Goal: Task Accomplishment & Management: Complete application form

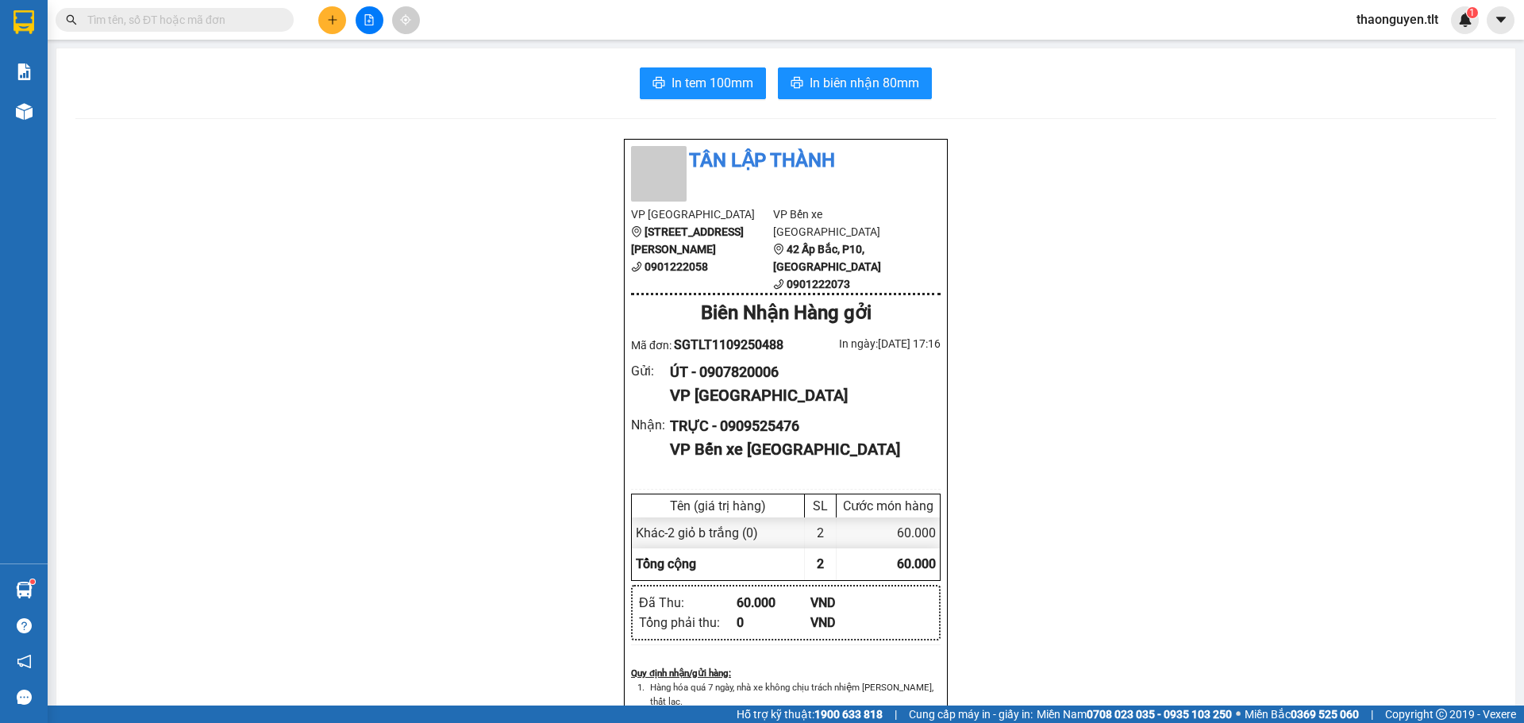
scroll to position [94, 0]
drag, startPoint x: 331, startPoint y: 23, endPoint x: 268, endPoint y: 53, distance: 70.3
click at [337, 34] on div "Kết quả tìm kiếm ( 0 ) Bộ lọc No Data thaonguyen.tlt 1" at bounding box center [762, 20] width 1524 height 40
click at [332, 18] on icon "plus" at bounding box center [332, 19] width 11 height 11
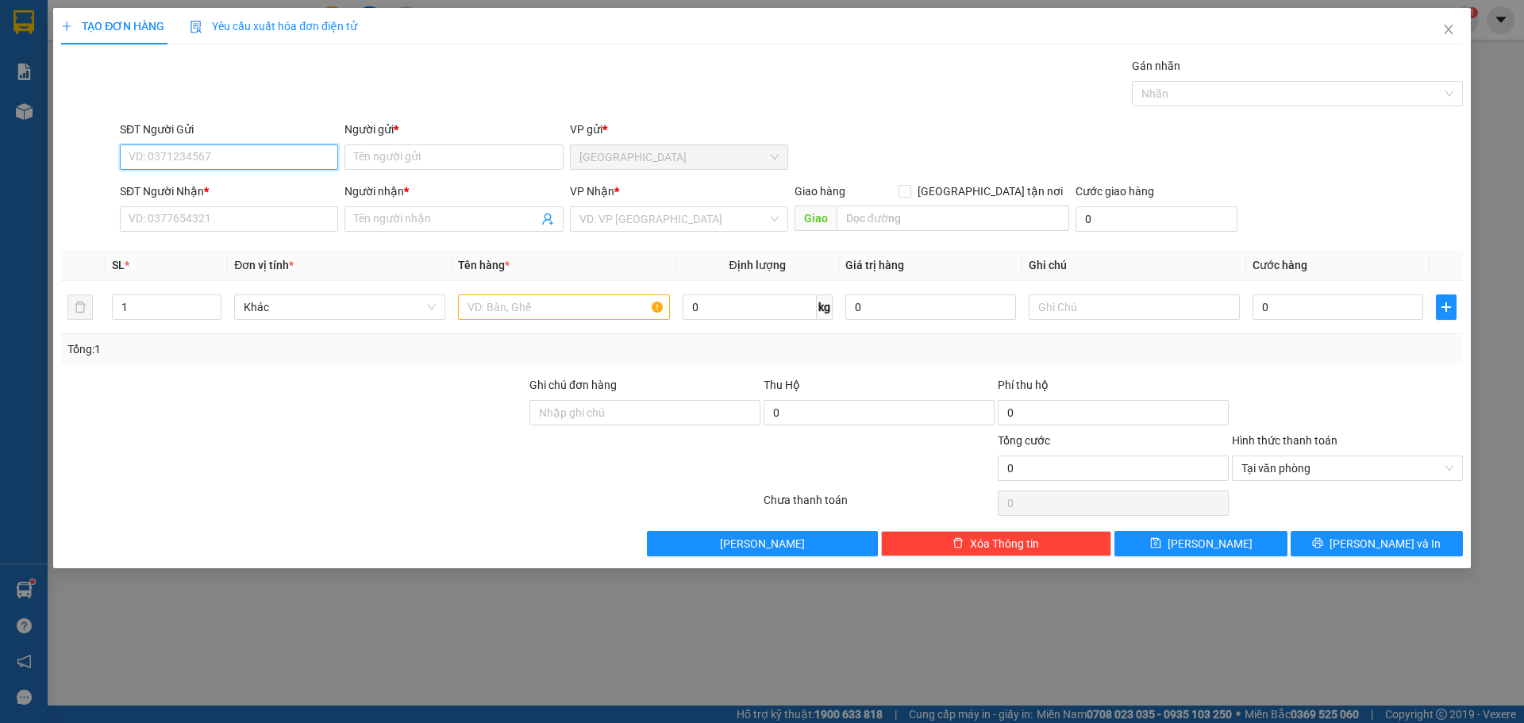
click at [229, 155] on input "SĐT Người Gửi" at bounding box center [229, 157] width 218 height 25
type input "0978080830"
click at [269, 192] on div "0978080830 - VI TÍNH HOÀI BẢO" at bounding box center [228, 188] width 199 height 17
type input "VI TÍNH HOÀI BẢO"
type input "0978080830"
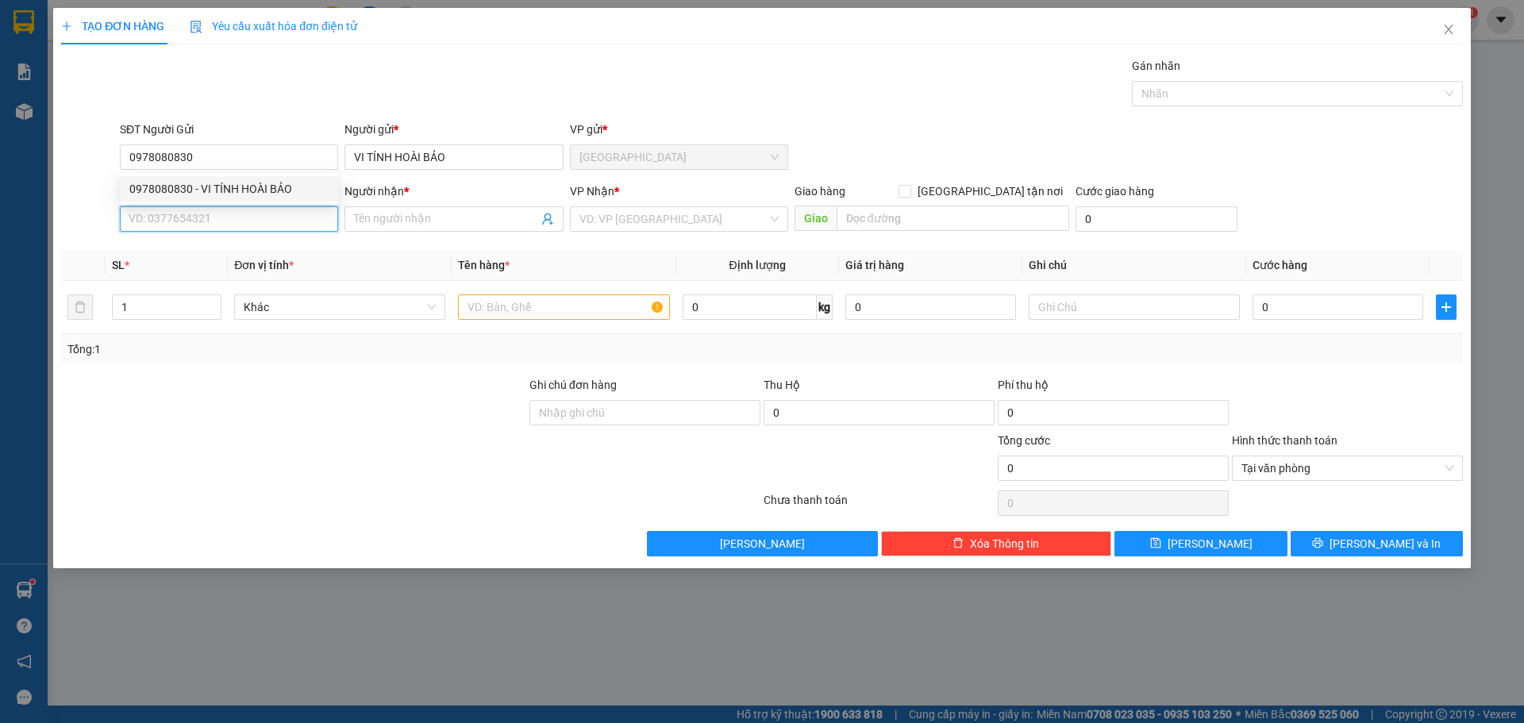
click at [255, 228] on input "SĐT Người Nhận *" at bounding box center [229, 218] width 218 height 25
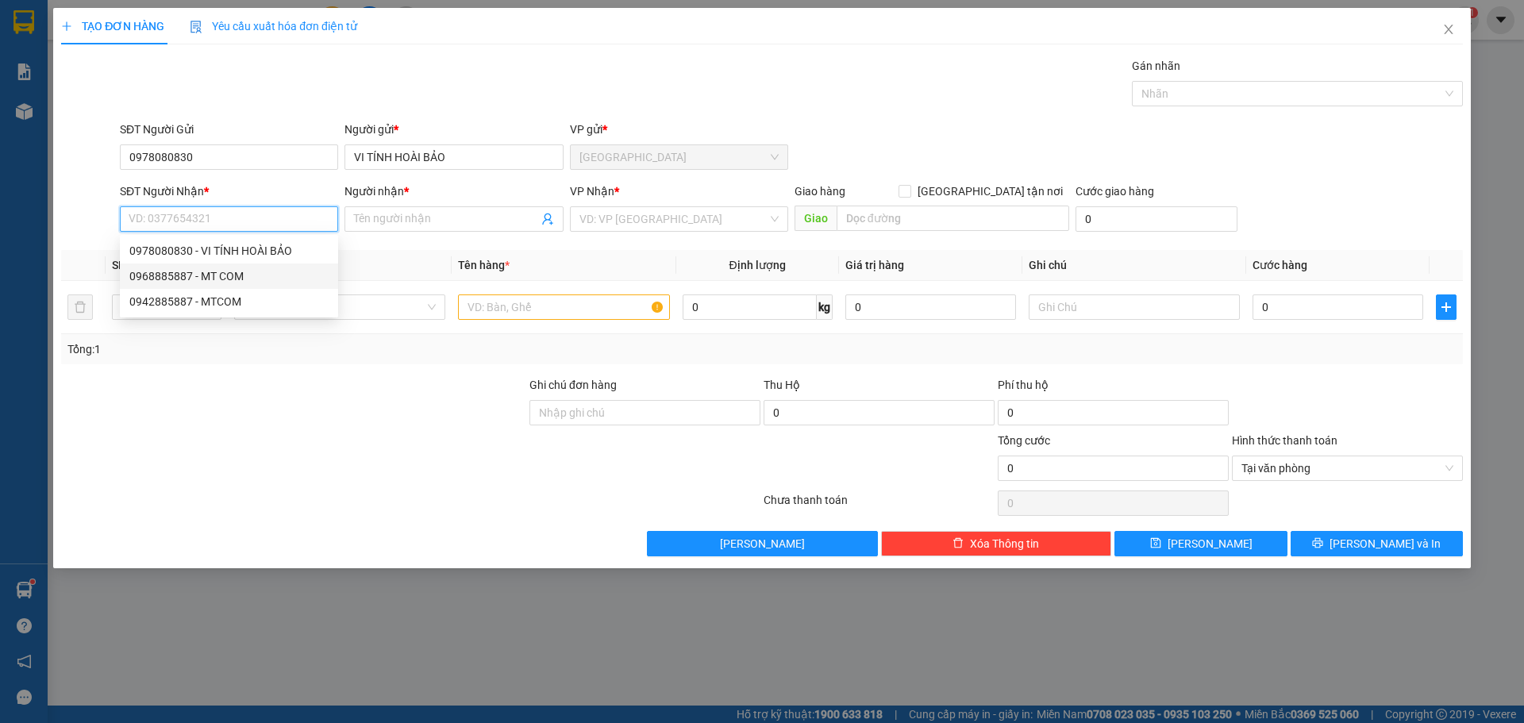
click at [241, 267] on div "0968885887 - MT COM" at bounding box center [229, 276] width 218 height 25
type input "0968885887"
type input "MT COM"
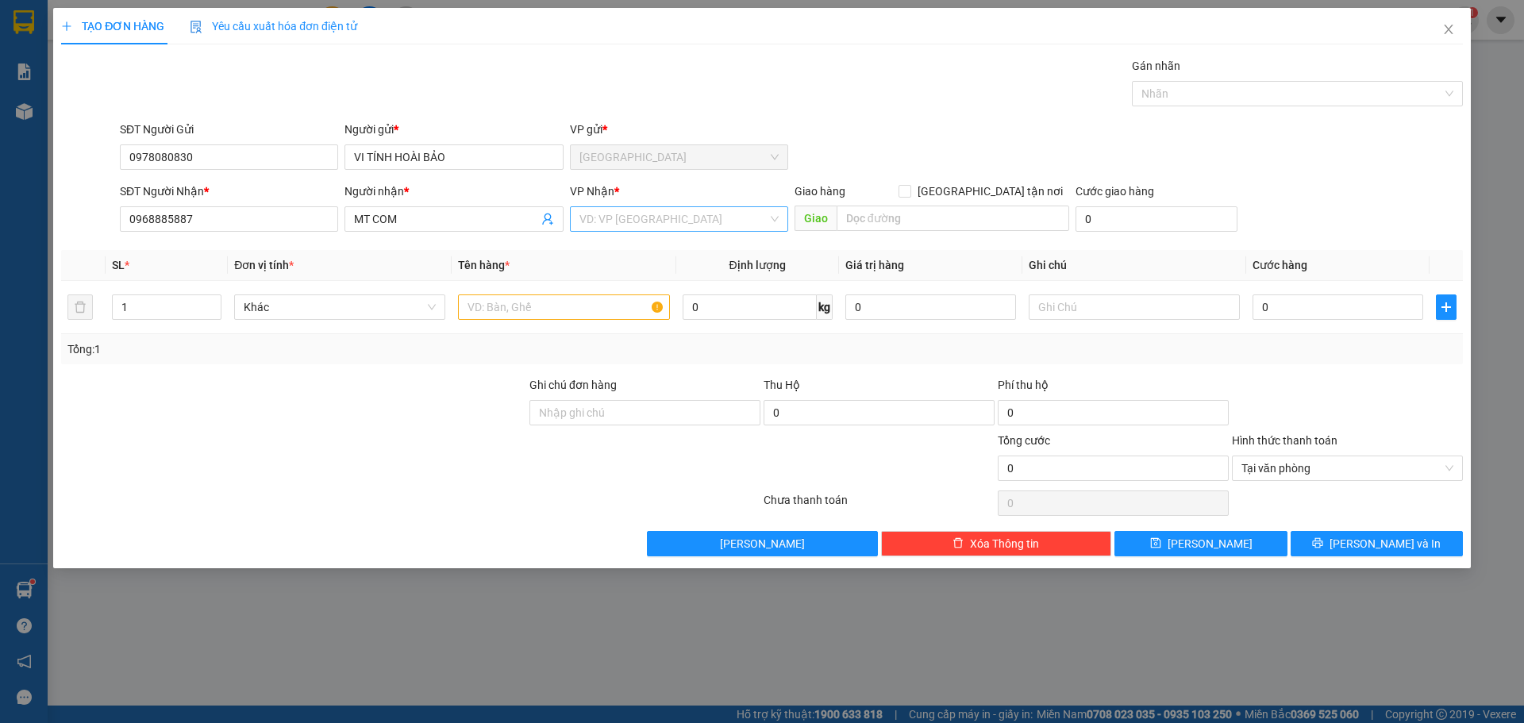
click at [671, 216] on input "search" at bounding box center [674, 219] width 188 height 24
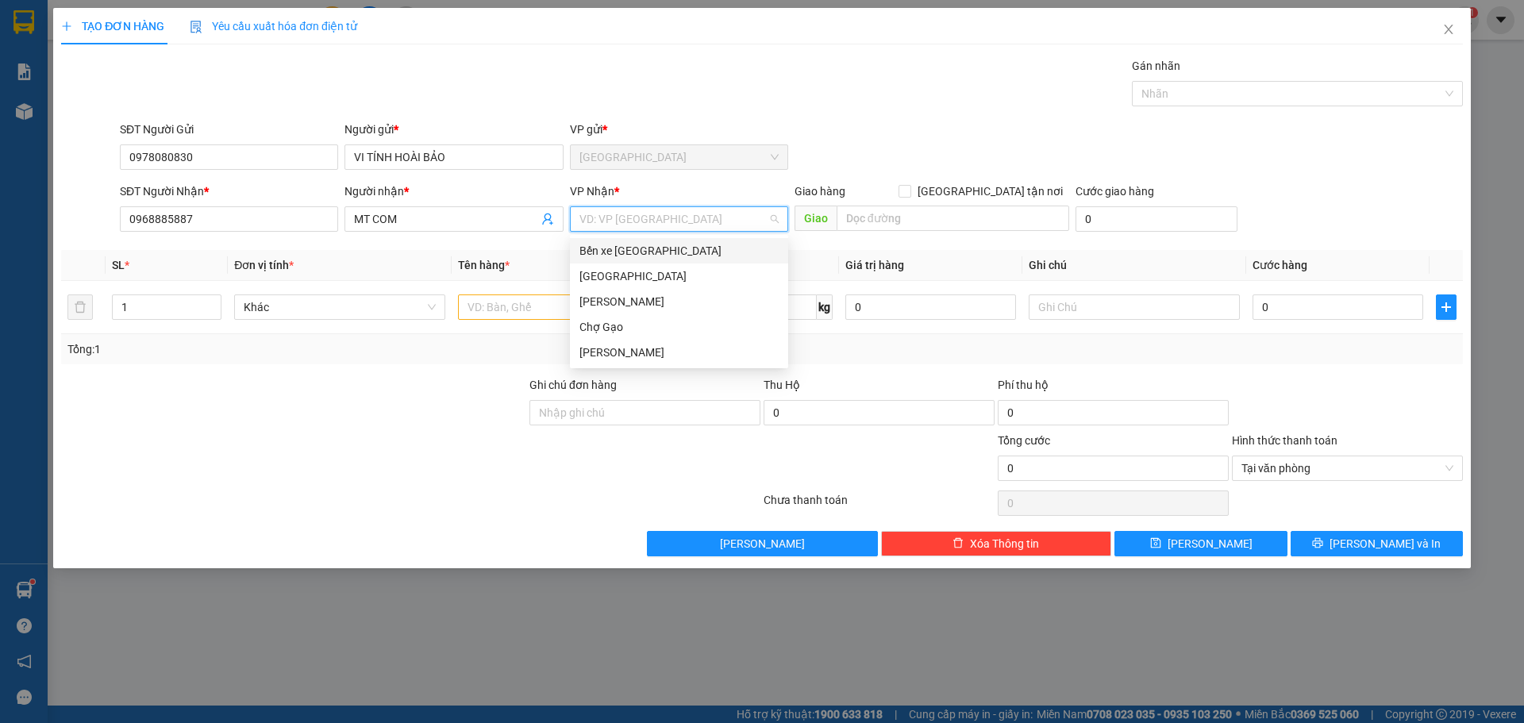
drag, startPoint x: 638, startPoint y: 254, endPoint x: 548, endPoint y: 303, distance: 103.0
click at [637, 258] on div "Bến xe [GEOGRAPHIC_DATA]" at bounding box center [679, 250] width 199 height 17
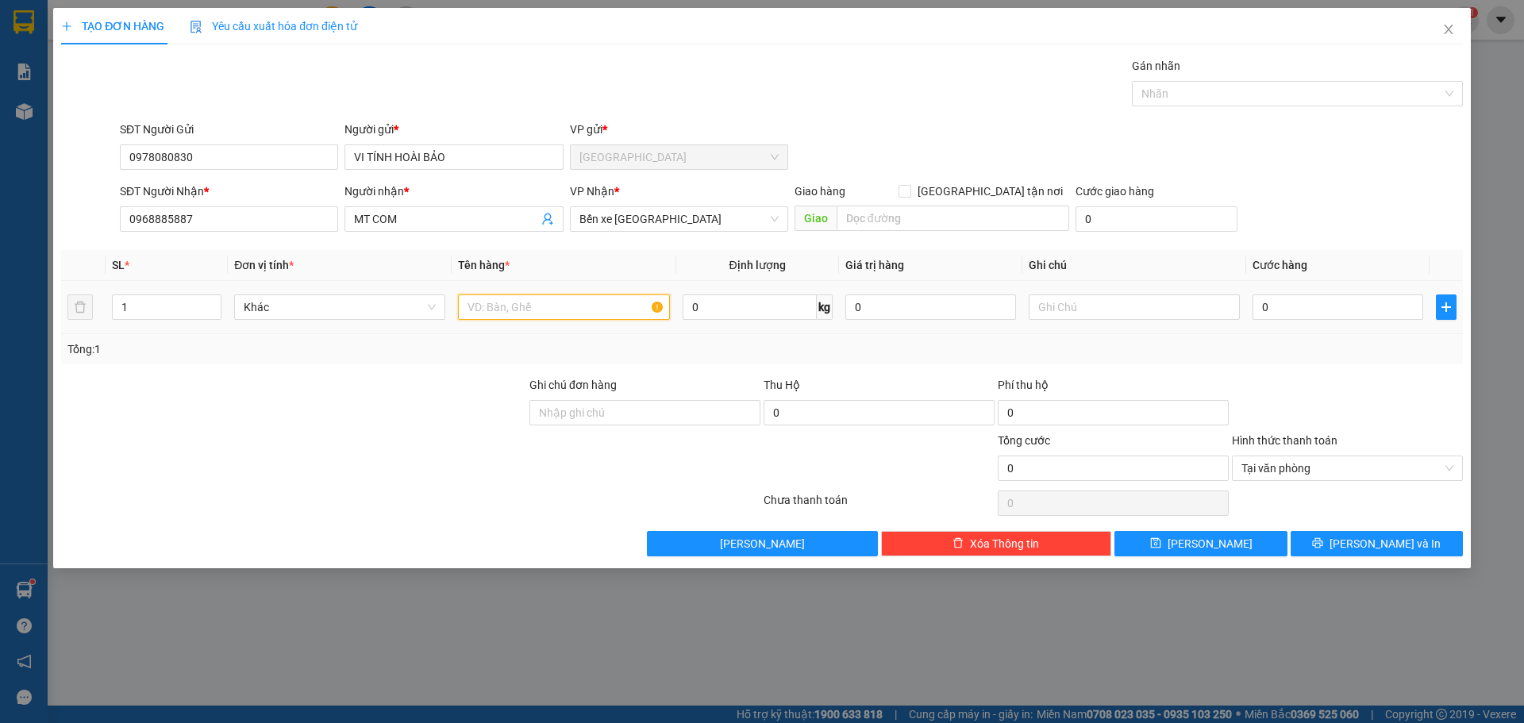
click at [545, 314] on input "text" at bounding box center [563, 307] width 211 height 25
type input "1 k trong"
click at [1339, 279] on th "Cước hàng" at bounding box center [1338, 265] width 183 height 31
click at [1324, 318] on div "0" at bounding box center [1338, 307] width 171 height 32
click at [1323, 314] on input "0" at bounding box center [1338, 307] width 171 height 25
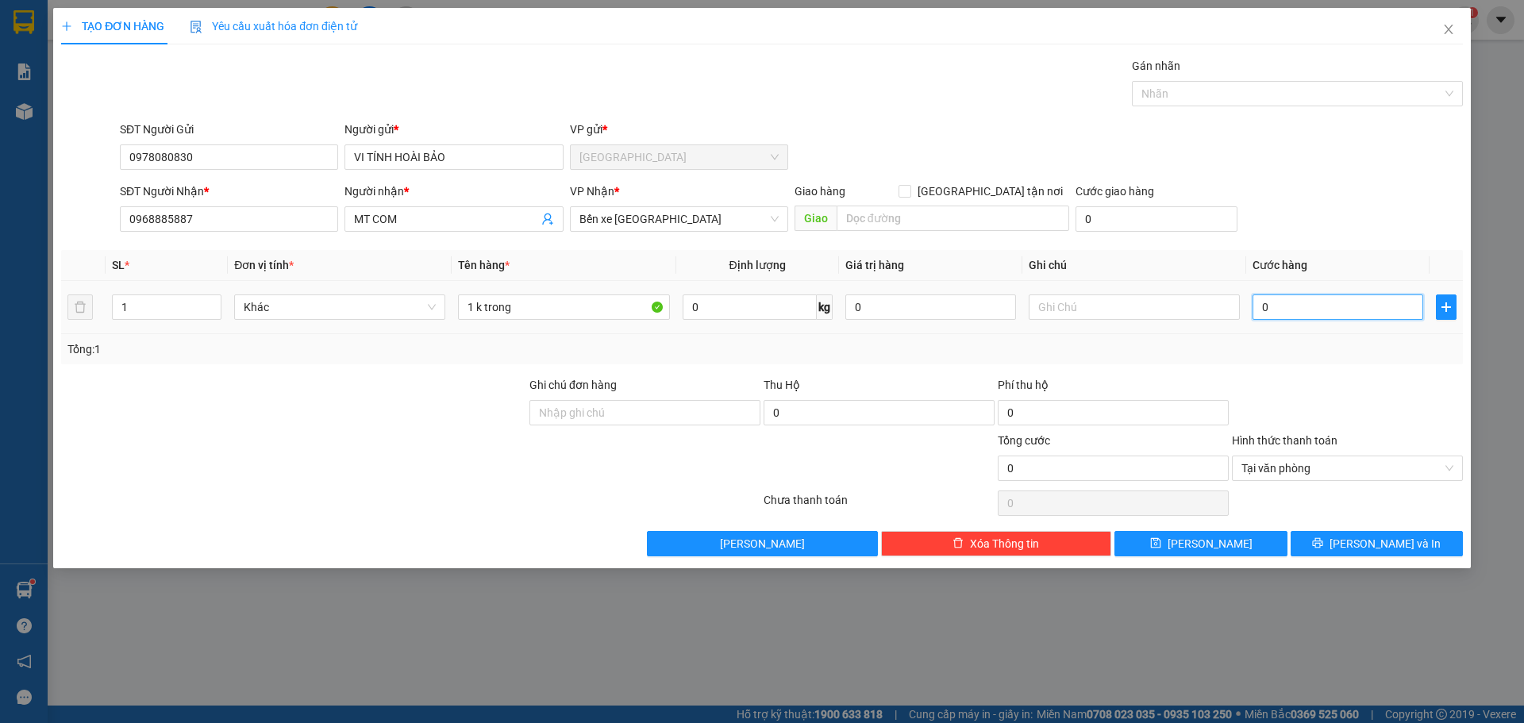
type input "003"
type input "3"
type input "0.030"
type input "30"
type input "0.030"
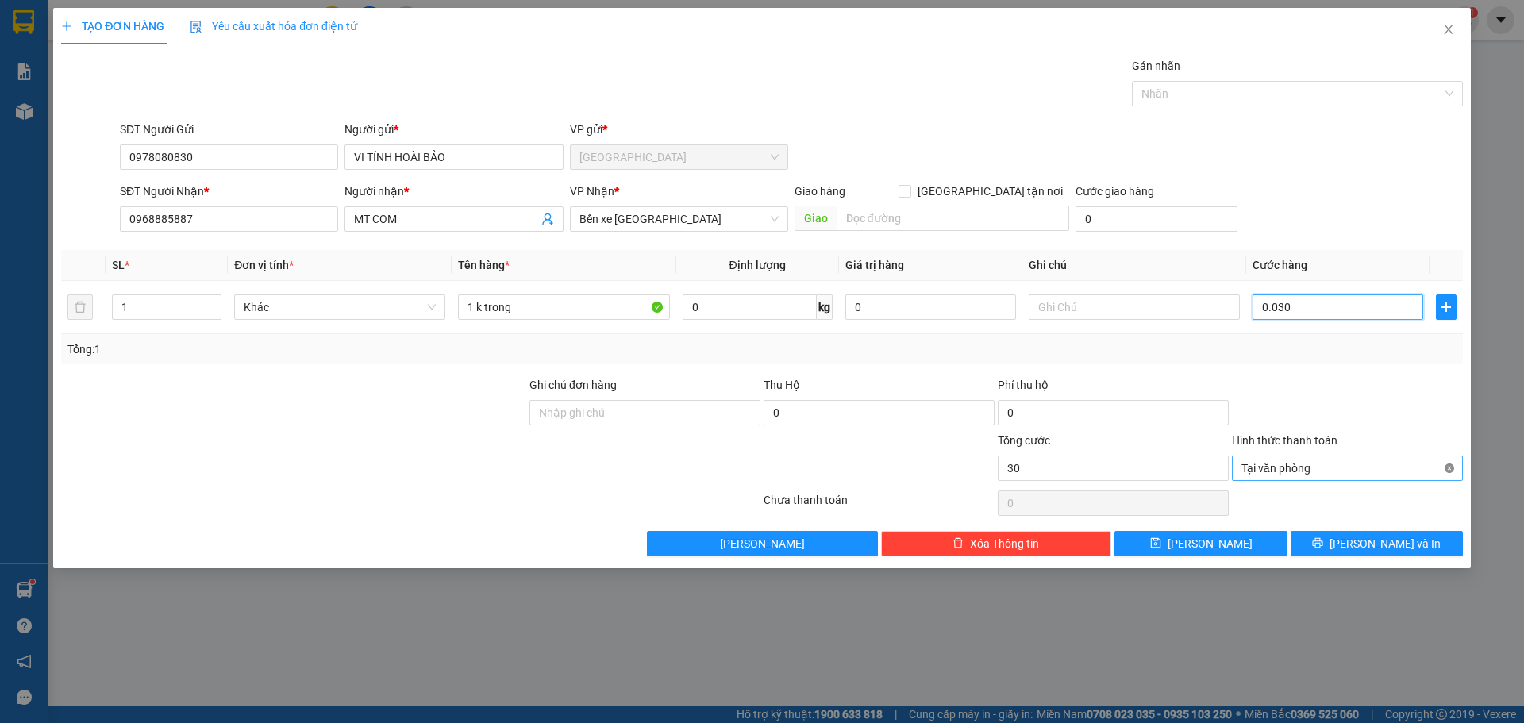
type input "30"
drag, startPoint x: 1447, startPoint y: 464, endPoint x: 1407, endPoint y: 578, distance: 120.5
type input "30.000"
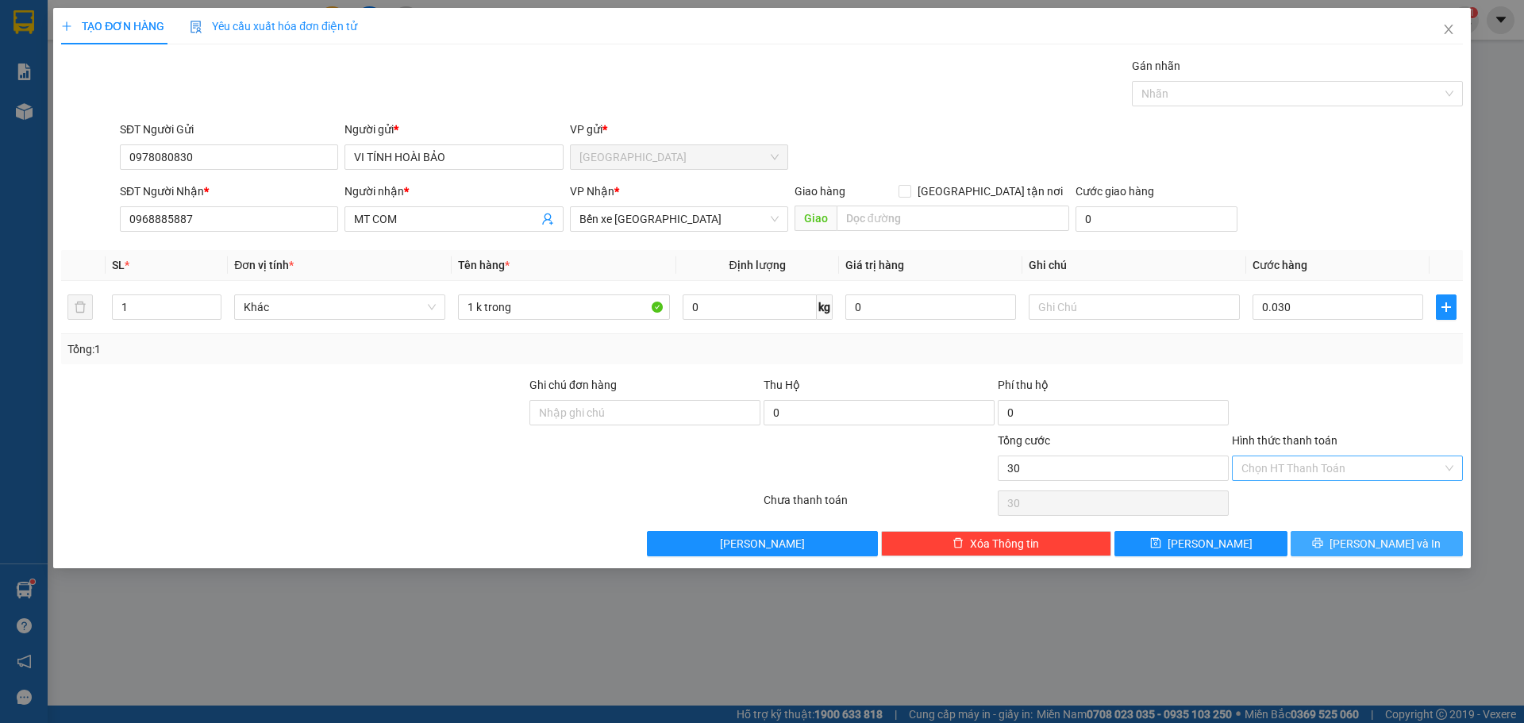
type input "30.000"
drag, startPoint x: 1397, startPoint y: 552, endPoint x: 1363, endPoint y: 543, distance: 35.2
click at [1393, 554] on button "Lưu và In" at bounding box center [1377, 543] width 172 height 25
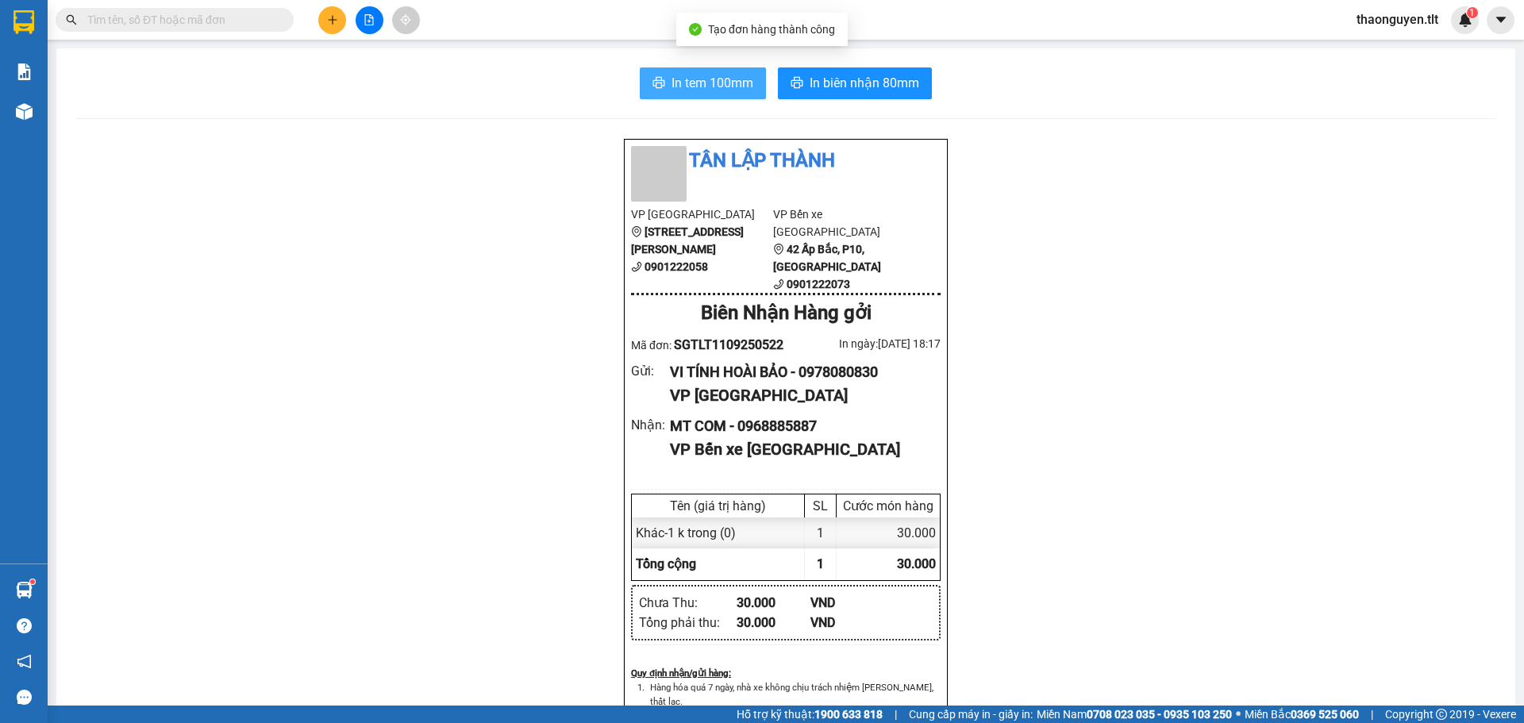
click at [690, 91] on span "In tem 100mm" at bounding box center [713, 83] width 82 height 20
drag, startPoint x: 834, startPoint y: 75, endPoint x: 823, endPoint y: 71, distance: 12.6
click at [833, 75] on span "In biên nhận 80mm" at bounding box center [865, 83] width 110 height 20
click at [258, 25] on input "text" at bounding box center [180, 19] width 187 height 17
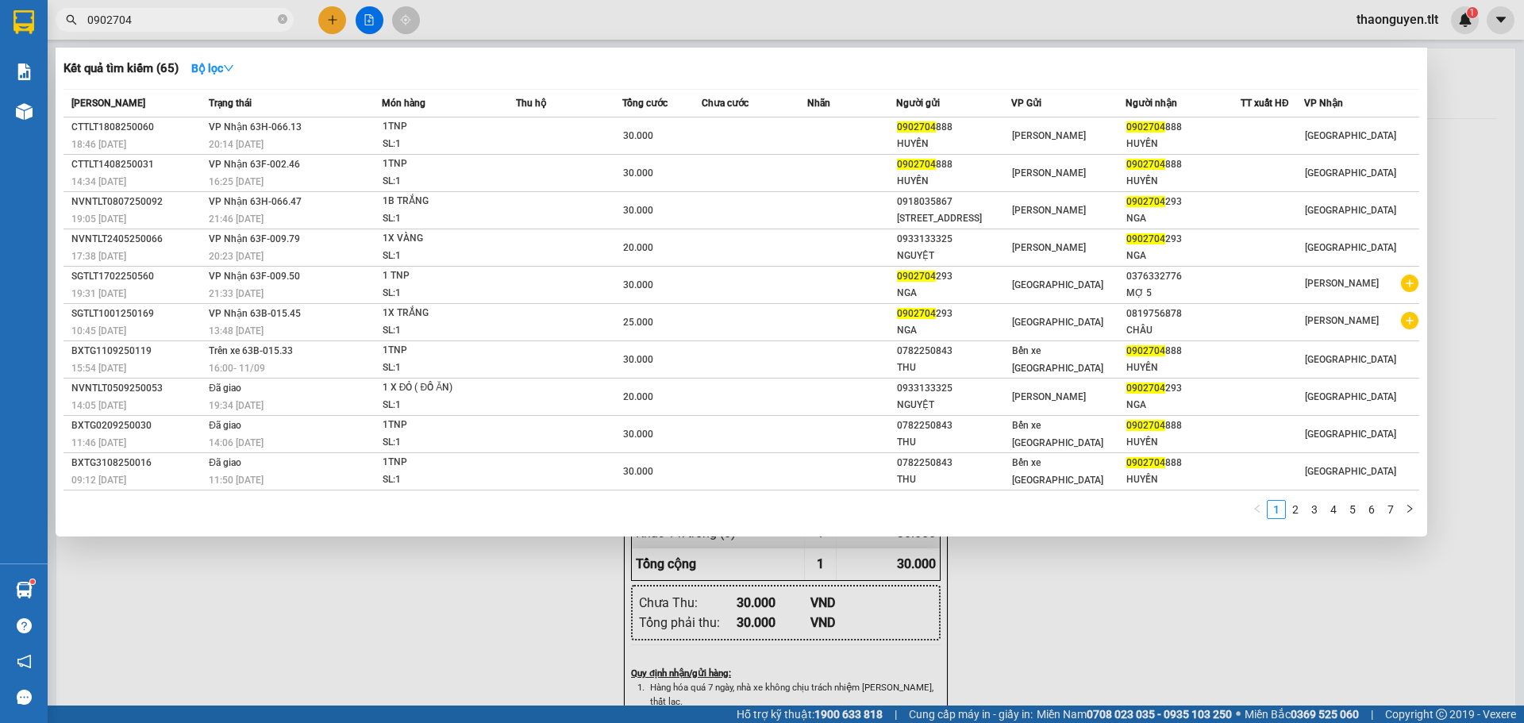
type input "0902704"
click at [334, 20] on div at bounding box center [762, 361] width 1524 height 723
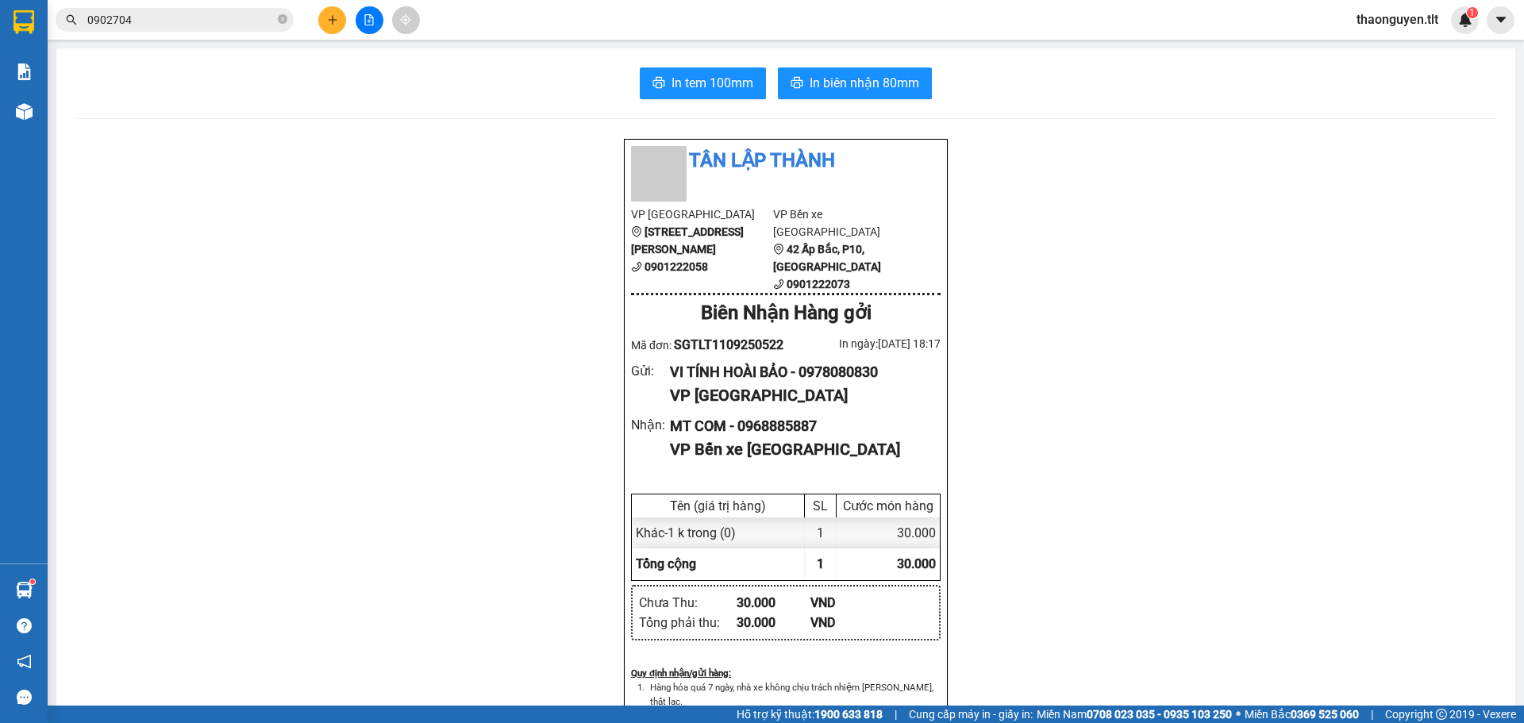
drag, startPoint x: 330, startPoint y: 6, endPoint x: 327, endPoint y: 21, distance: 16.2
click at [329, 10] on div at bounding box center [369, 20] width 119 height 28
click at [333, 21] on icon "plus" at bounding box center [332, 19] width 11 height 11
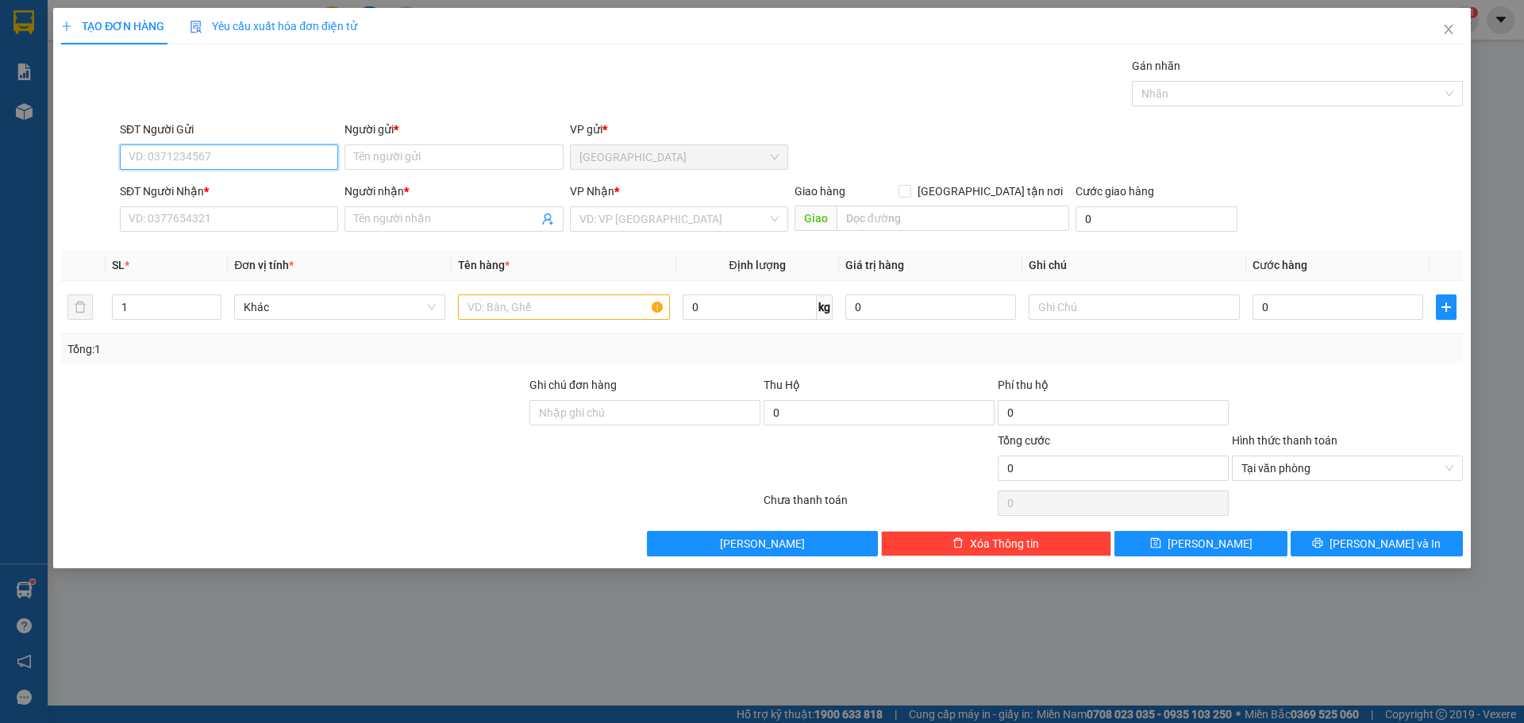
click at [209, 148] on input "SĐT Người Gửi" at bounding box center [229, 157] width 218 height 25
click at [217, 229] on input "SĐT Người Nhận *" at bounding box center [229, 218] width 218 height 25
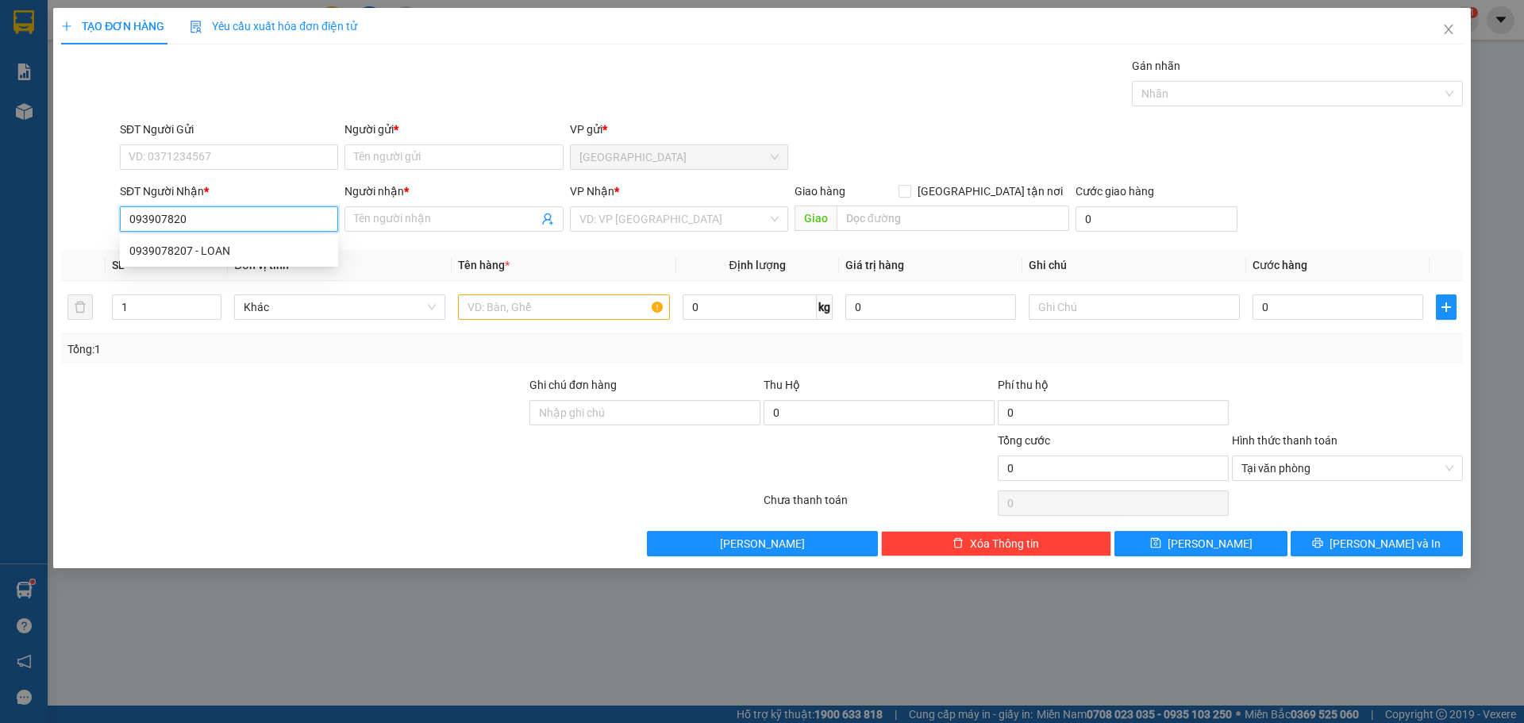
type input "0939078207"
drag, startPoint x: 264, startPoint y: 250, endPoint x: 265, endPoint y: 201, distance: 49.2
click at [265, 249] on div "0939078207 - LOAN" at bounding box center [228, 250] width 199 height 17
type input "LOAN"
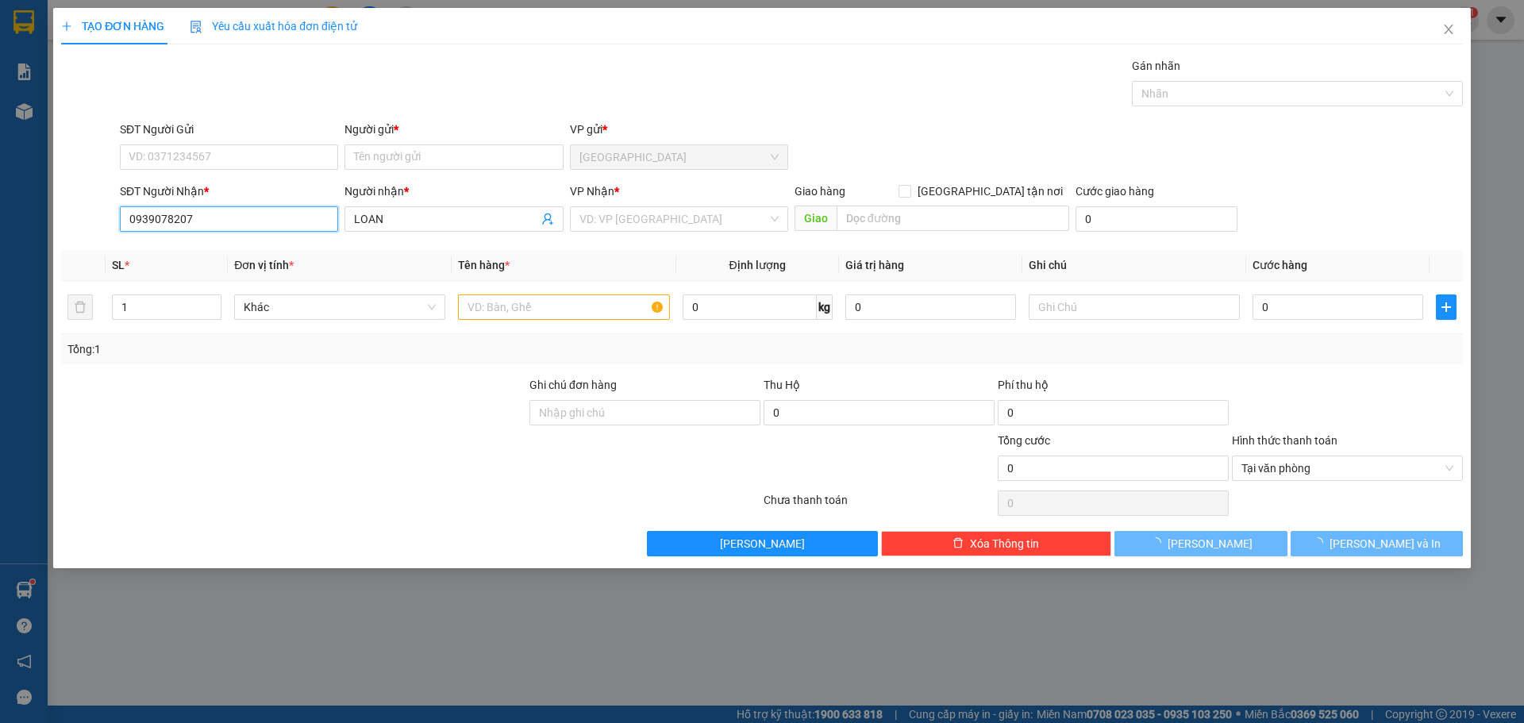
type input "0939078207"
drag, startPoint x: 288, startPoint y: 141, endPoint x: 276, endPoint y: 144, distance: 13.1
click at [283, 141] on div "SĐT Người Gửi" at bounding box center [229, 133] width 218 height 24
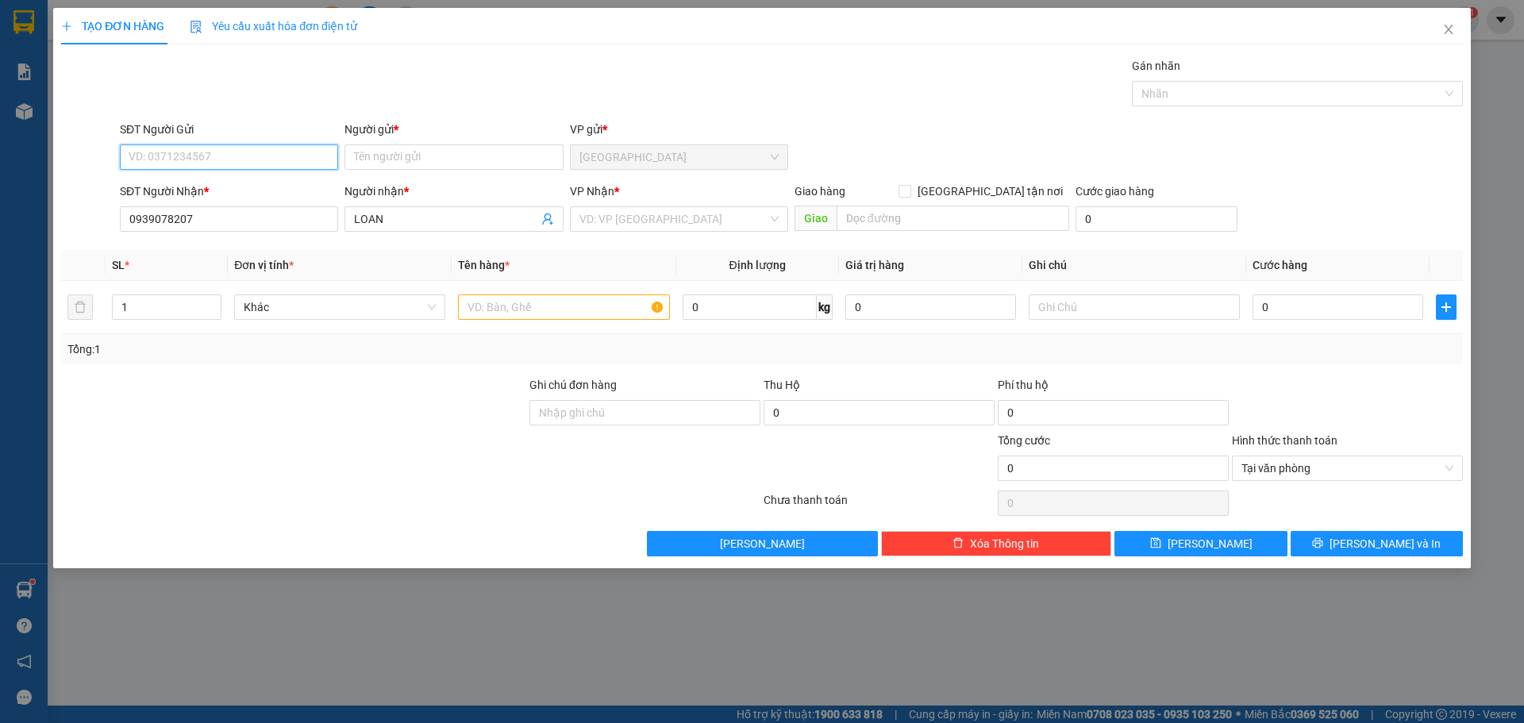
drag, startPoint x: 268, startPoint y: 152, endPoint x: 264, endPoint y: 164, distance: 12.3
click at [267, 153] on input "SĐT Người Gửi" at bounding box center [229, 157] width 218 height 25
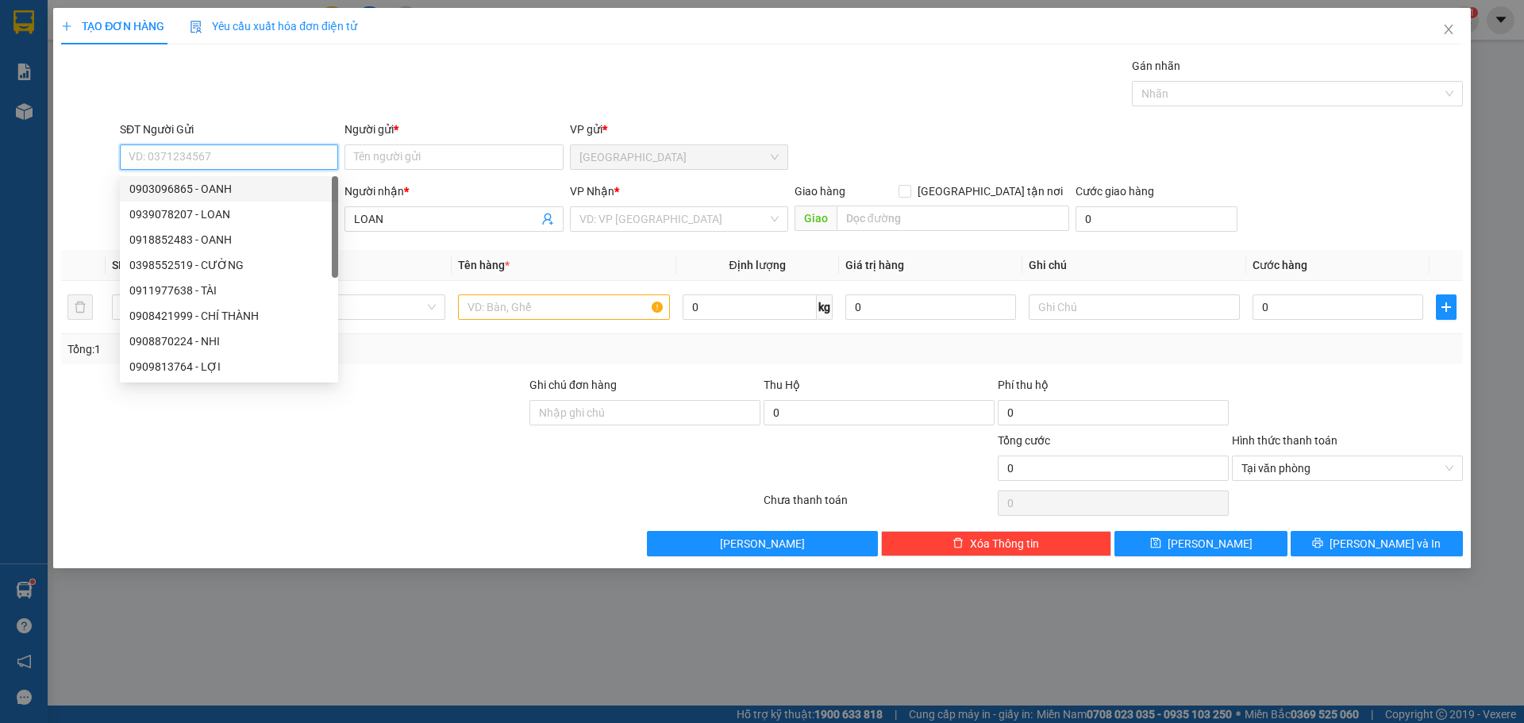
click at [233, 192] on div "0903096865 - OANH" at bounding box center [228, 188] width 199 height 17
type input "0903096865"
type input "OANH"
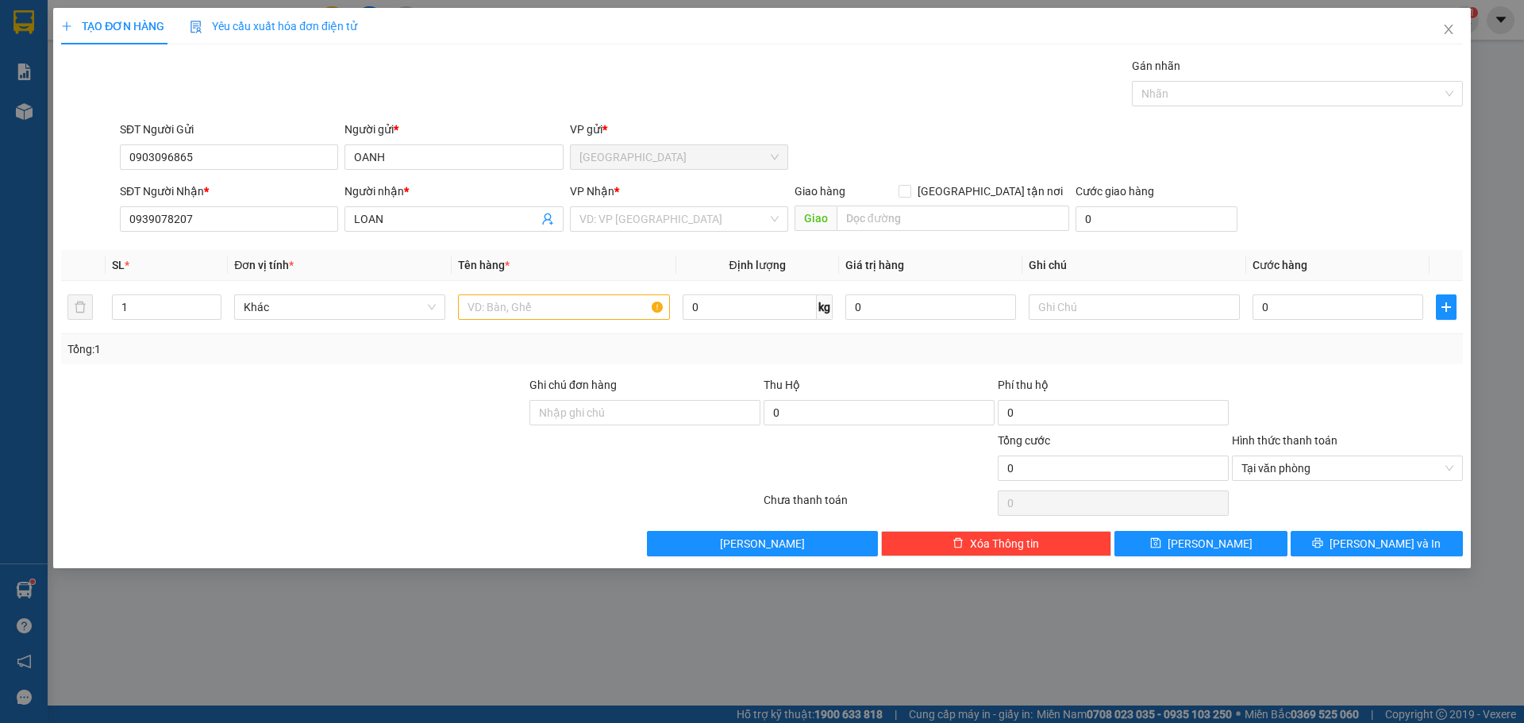
drag, startPoint x: 607, startPoint y: 234, endPoint x: 652, endPoint y: 235, distance: 45.3
click at [607, 233] on div "VP Nhận * VD: VP Sài Gòn" at bounding box center [679, 211] width 218 height 56
drag, startPoint x: 663, startPoint y: 214, endPoint x: 690, endPoint y: 207, distance: 27.9
click at [668, 214] on input "search" at bounding box center [674, 219] width 188 height 24
drag, startPoint x: 181, startPoint y: 215, endPoint x: 157, endPoint y: 229, distance: 27.8
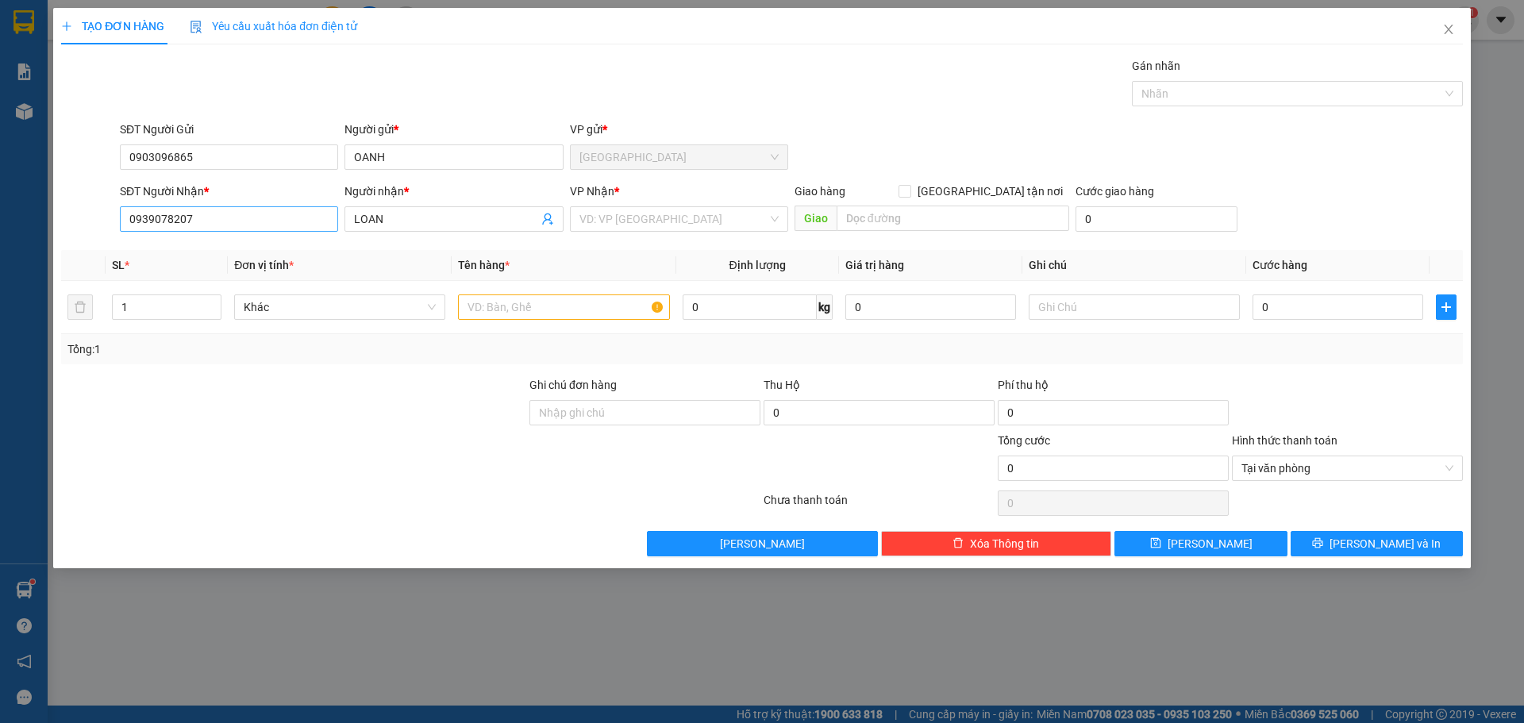
click at [148, 228] on div "SĐT Người Nhận * 0939078207" at bounding box center [229, 211] width 218 height 56
drag, startPoint x: 195, startPoint y: 223, endPoint x: 93, endPoint y: 233, distance: 102.9
click at [102, 240] on div "Transit Pickup Surcharge Ids Transit Deliver Surcharge Ids Transit Deliver Surc…" at bounding box center [762, 306] width 1402 height 499
click at [669, 215] on input "search" at bounding box center [674, 219] width 188 height 24
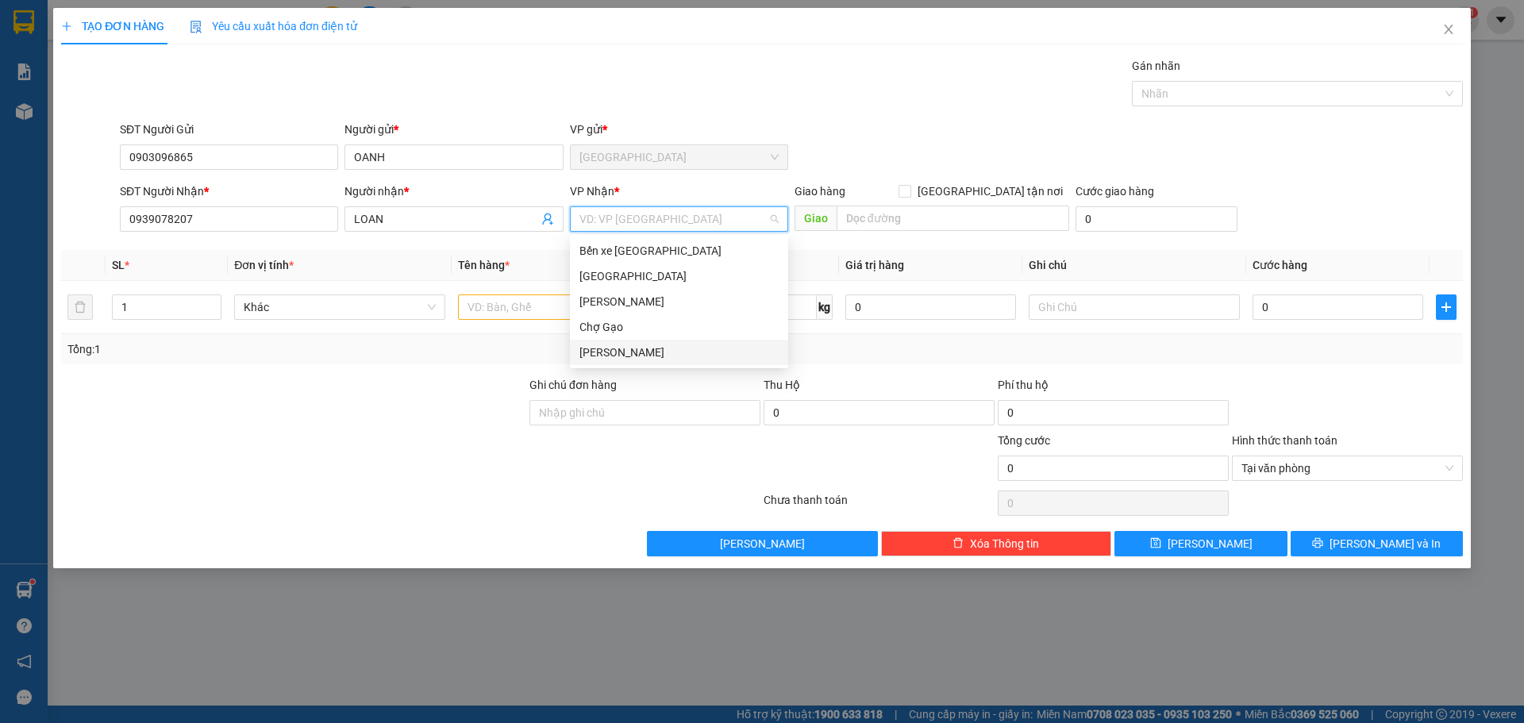
click at [618, 341] on div "Bến xe Tiền Giang Sài Gòn Cao Tốc Chợ Gạo Nguyễn Văn Nguyễn" at bounding box center [679, 301] width 218 height 127
drag, startPoint x: 649, startPoint y: 347, endPoint x: 615, endPoint y: 347, distance: 34.1
click at [646, 347] on div "[PERSON_NAME]" at bounding box center [679, 352] width 199 height 17
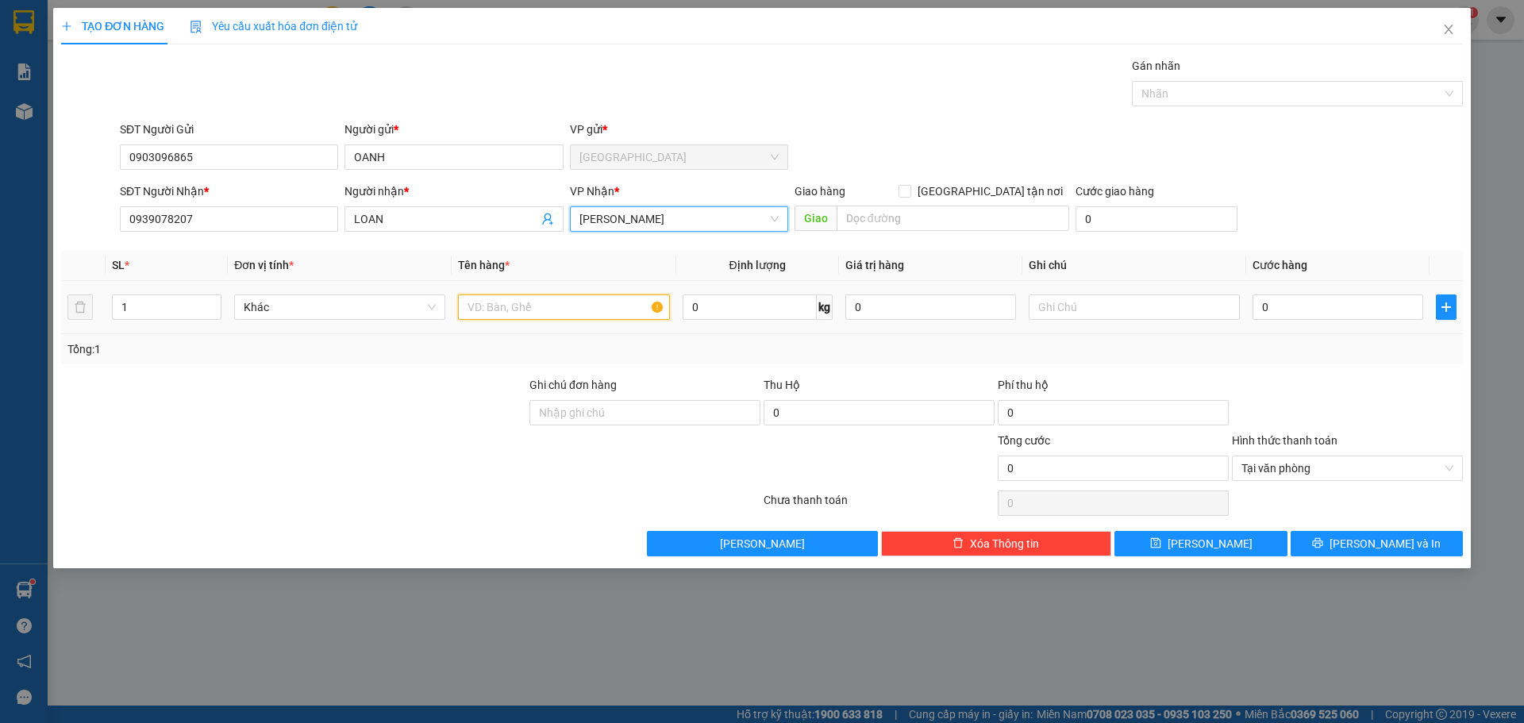
click at [533, 315] on input "text" at bounding box center [563, 307] width 211 height 25
type input "1 tnp"
click at [1359, 321] on div "0" at bounding box center [1338, 307] width 171 height 32
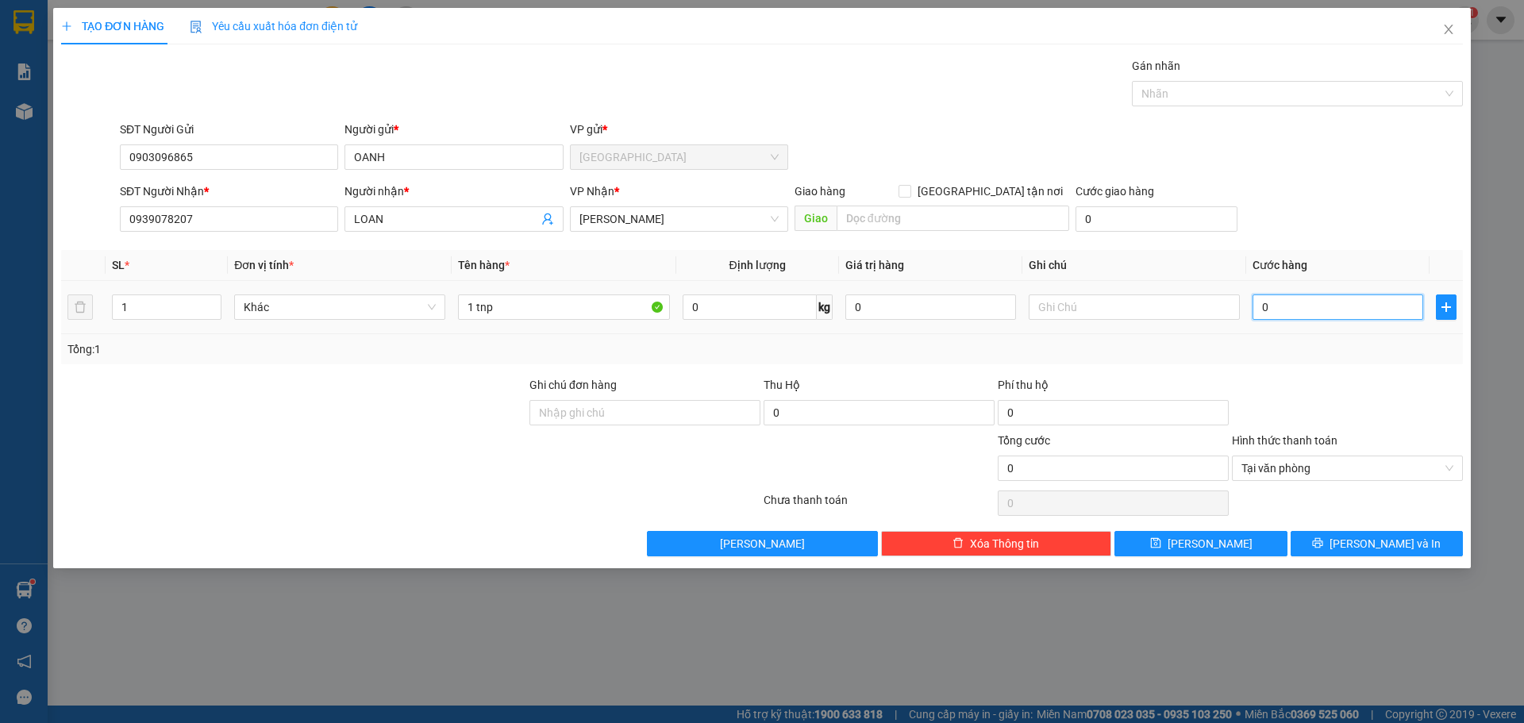
click at [1356, 306] on input "0" at bounding box center [1338, 307] width 171 height 25
type input "003"
type input "3"
type input "0.030"
type input "30"
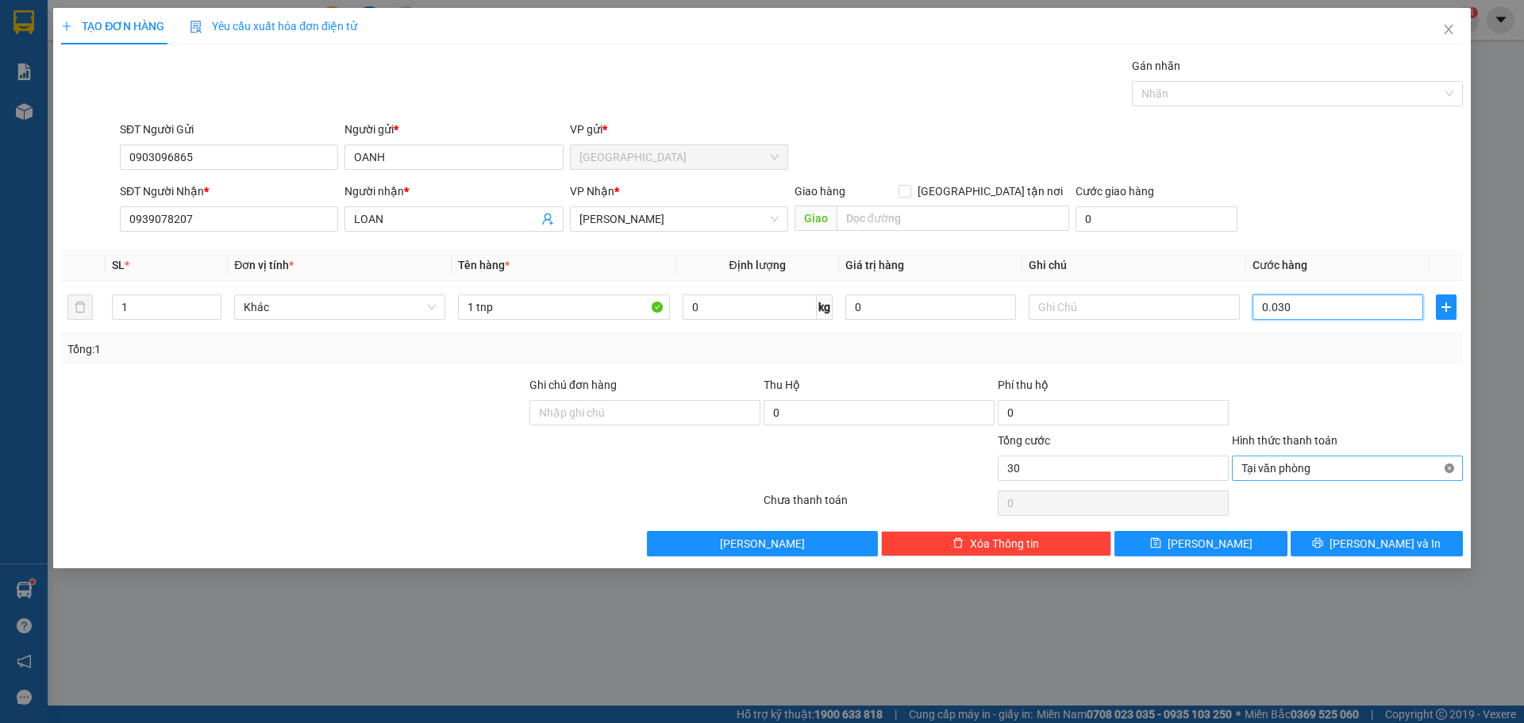
type input "0.030"
type input "30"
drag, startPoint x: 1451, startPoint y: 468, endPoint x: 1428, endPoint y: 472, distance: 22.6
type input "30.000"
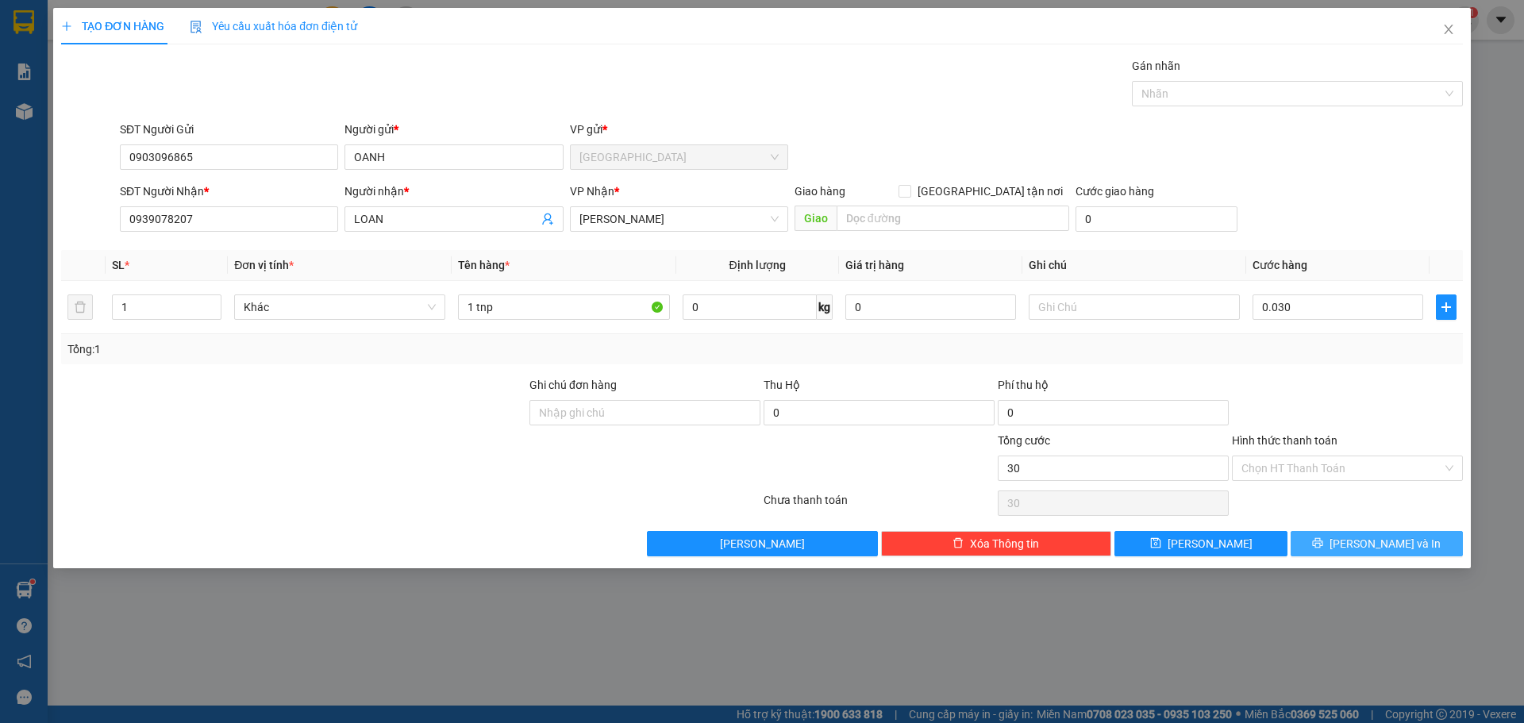
type input "30.000"
drag, startPoint x: 1401, startPoint y: 540, endPoint x: 1316, endPoint y: 522, distance: 86.7
click at [1394, 540] on span "Lưu và In" at bounding box center [1385, 543] width 111 height 17
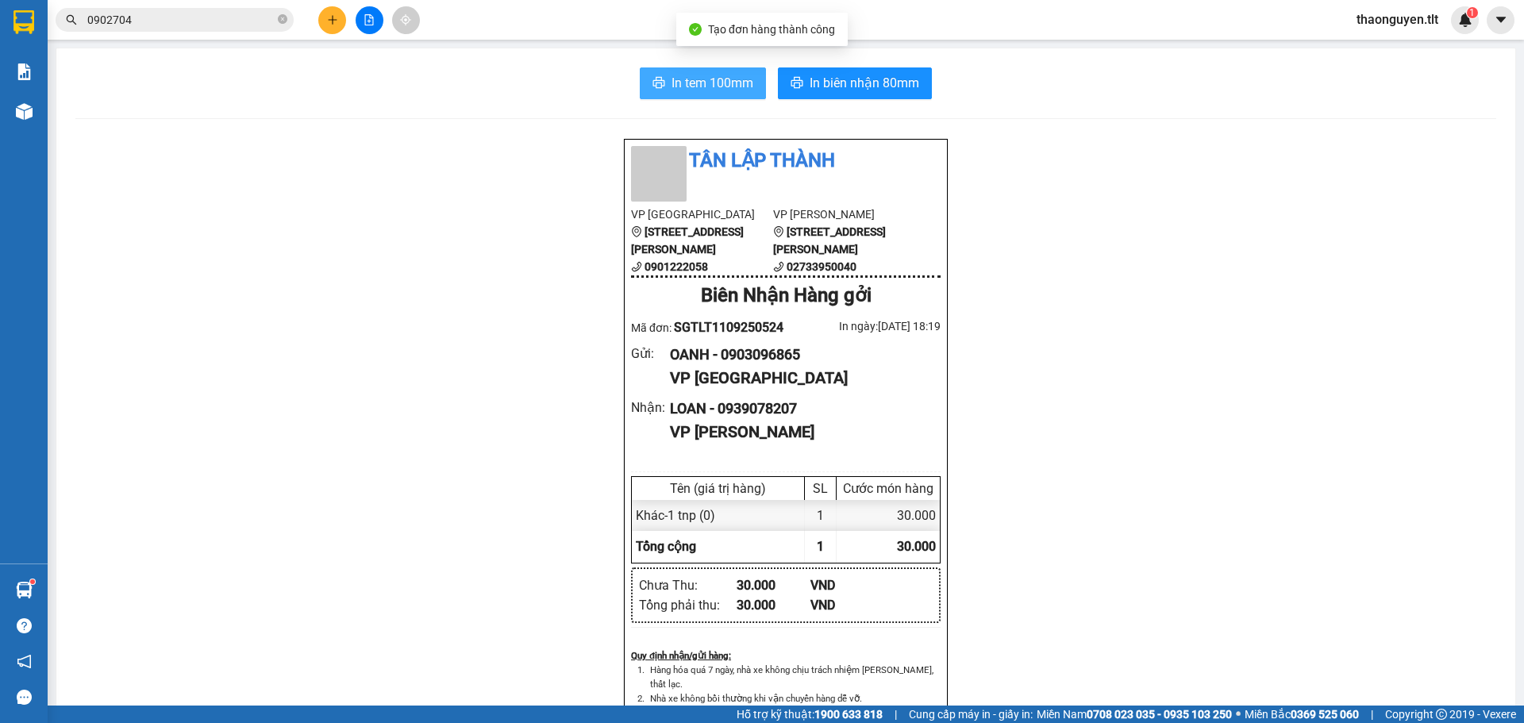
drag, startPoint x: 703, startPoint y: 88, endPoint x: 691, endPoint y: 88, distance: 12.7
click at [703, 88] on span "In tem 100mm" at bounding box center [713, 83] width 82 height 20
click at [818, 78] on span "In biên nhận 80mm" at bounding box center [865, 83] width 110 height 20
click at [283, 20] on icon "close-circle" at bounding box center [283, 19] width 10 height 10
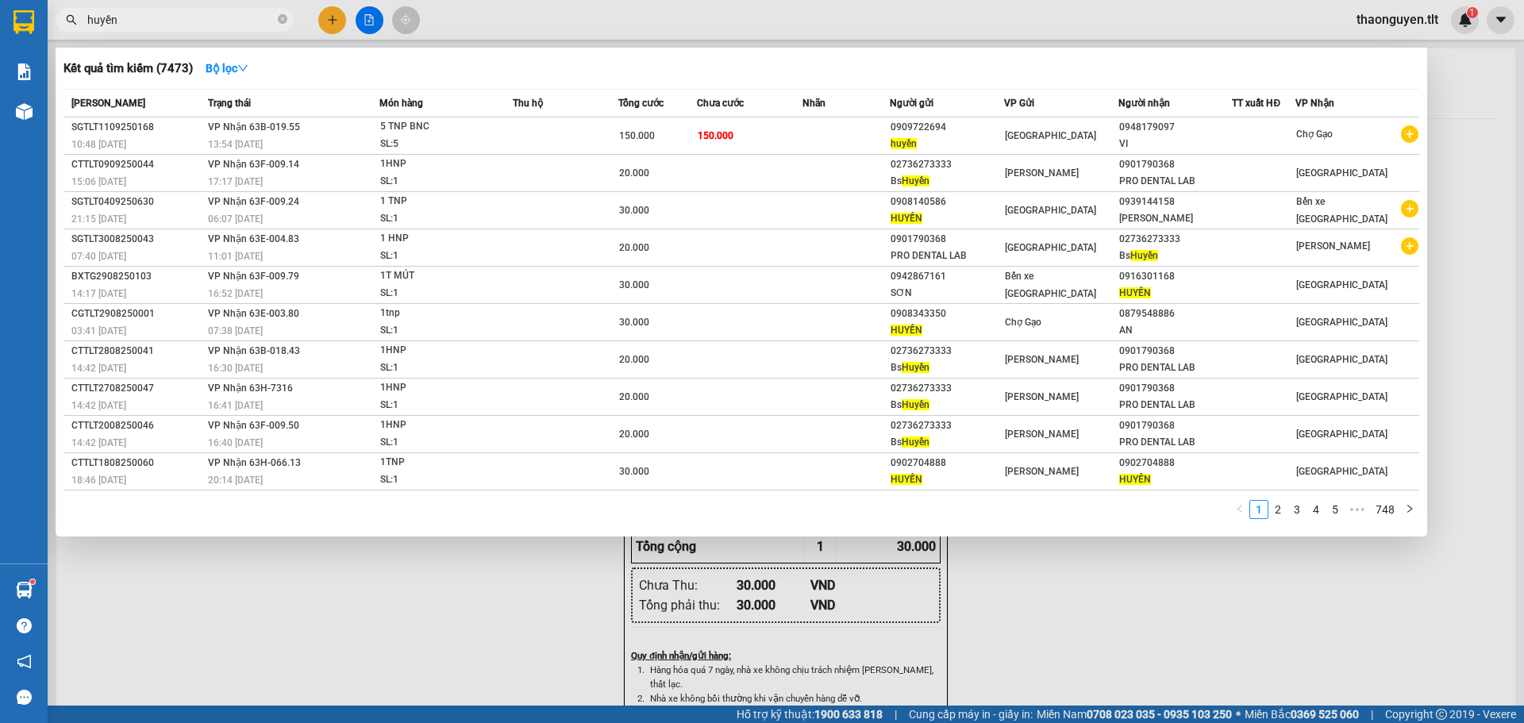
drag, startPoint x: 133, startPoint y: 16, endPoint x: 38, endPoint y: 42, distance: 98.0
click at [38, 42] on section "Kết quả tìm kiếm ( 7473 ) Bộ lọc Mã ĐH Trạng thái Món hàng Thu hộ Tổng cước Chư…" at bounding box center [762, 361] width 1524 height 723
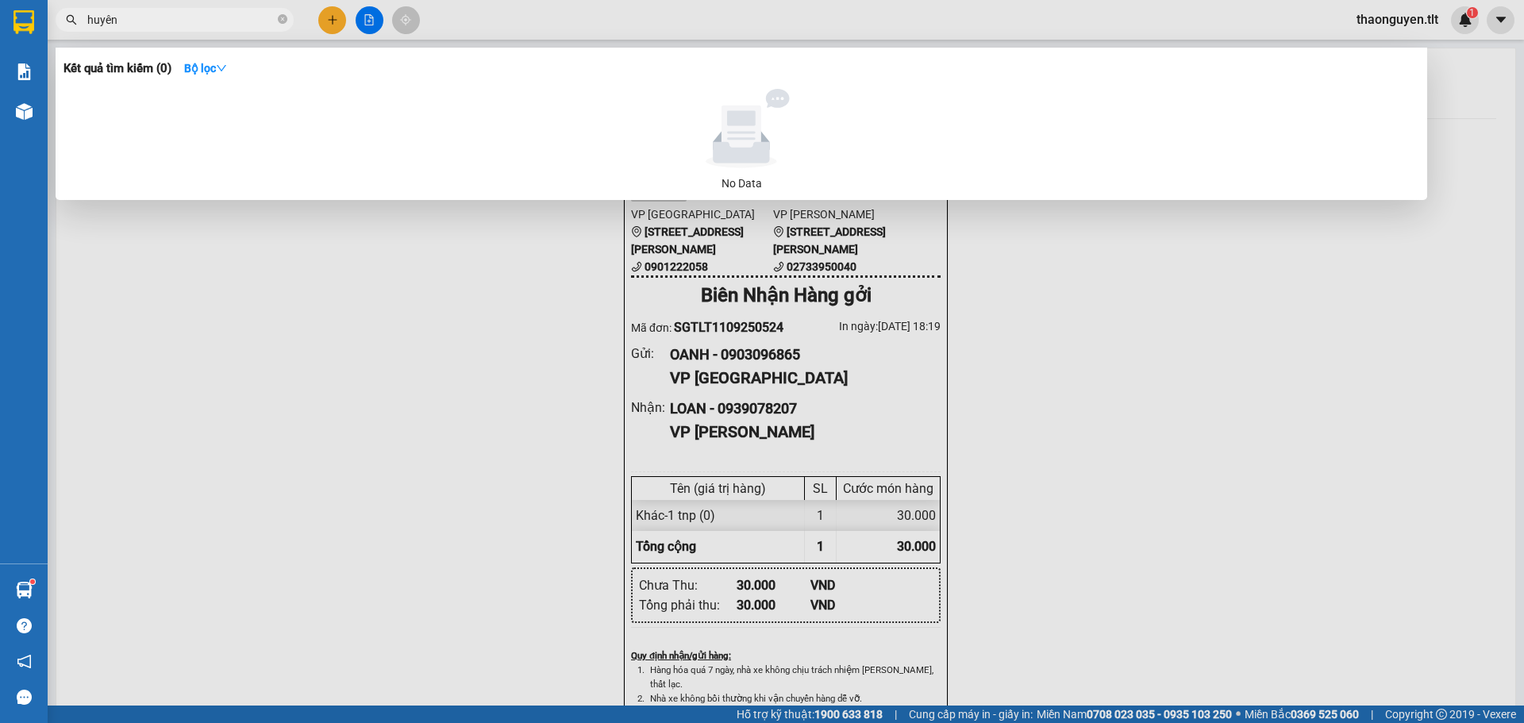
type input "huyền"
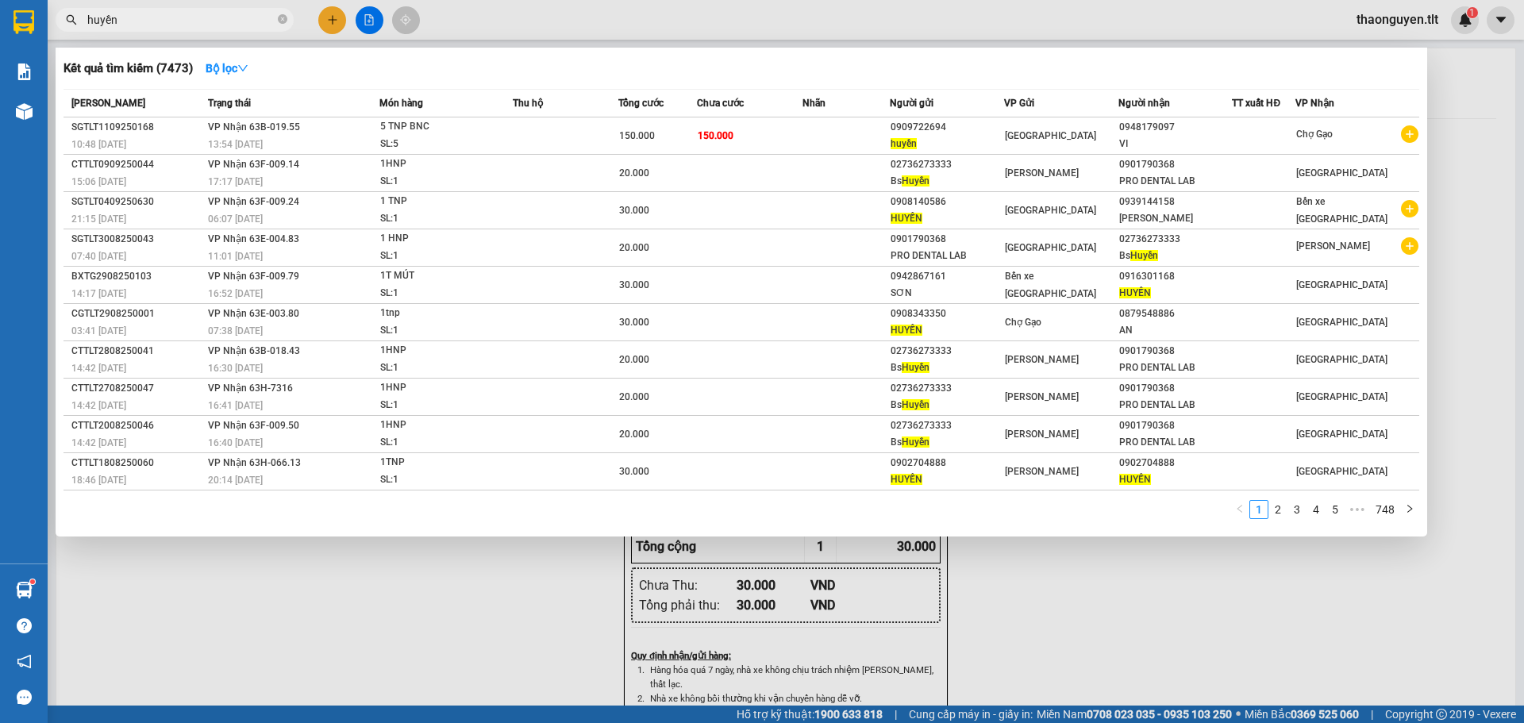
drag, startPoint x: 284, startPoint y: 21, endPoint x: 284, endPoint y: 12, distance: 8.7
click at [284, 20] on icon "close-circle" at bounding box center [283, 19] width 10 height 10
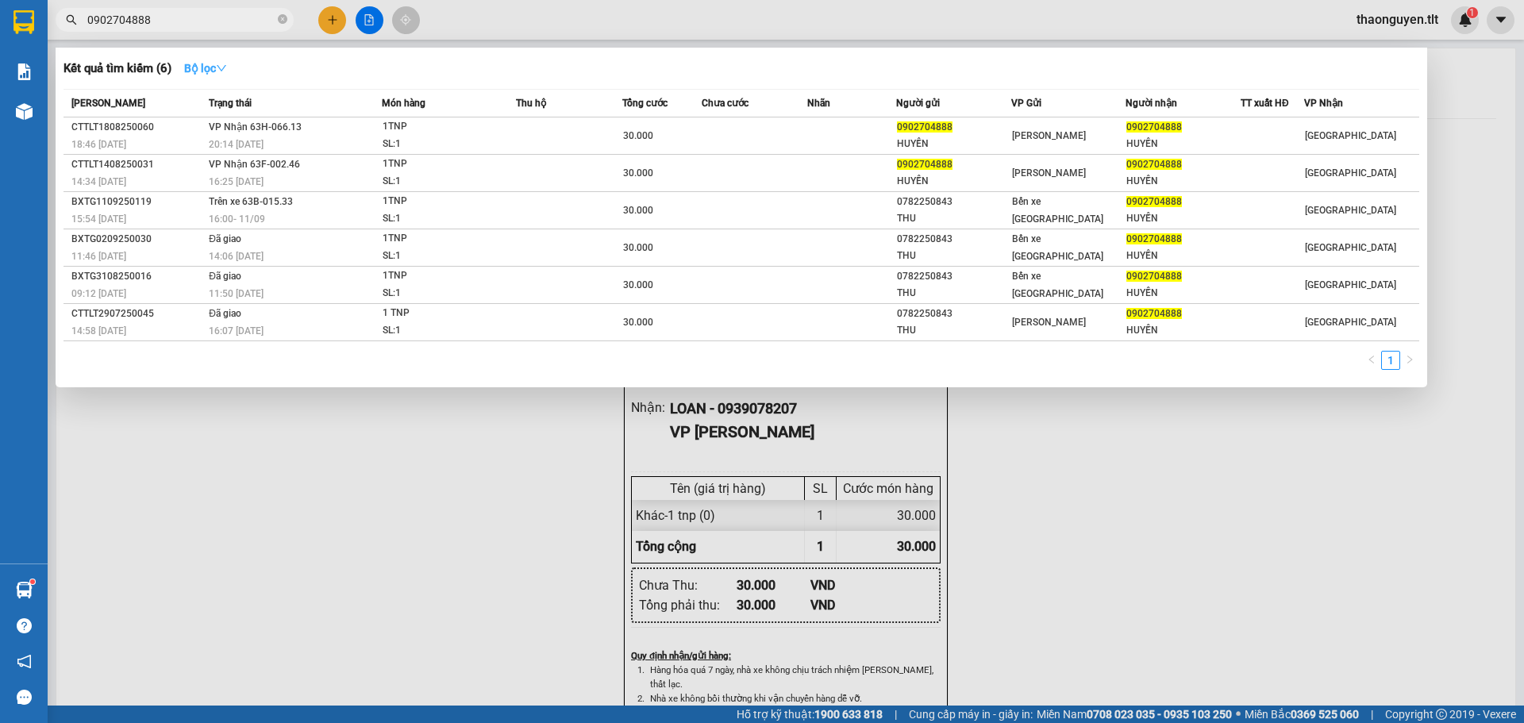
type input "0902704888"
click at [227, 64] on icon "down" at bounding box center [221, 68] width 11 height 11
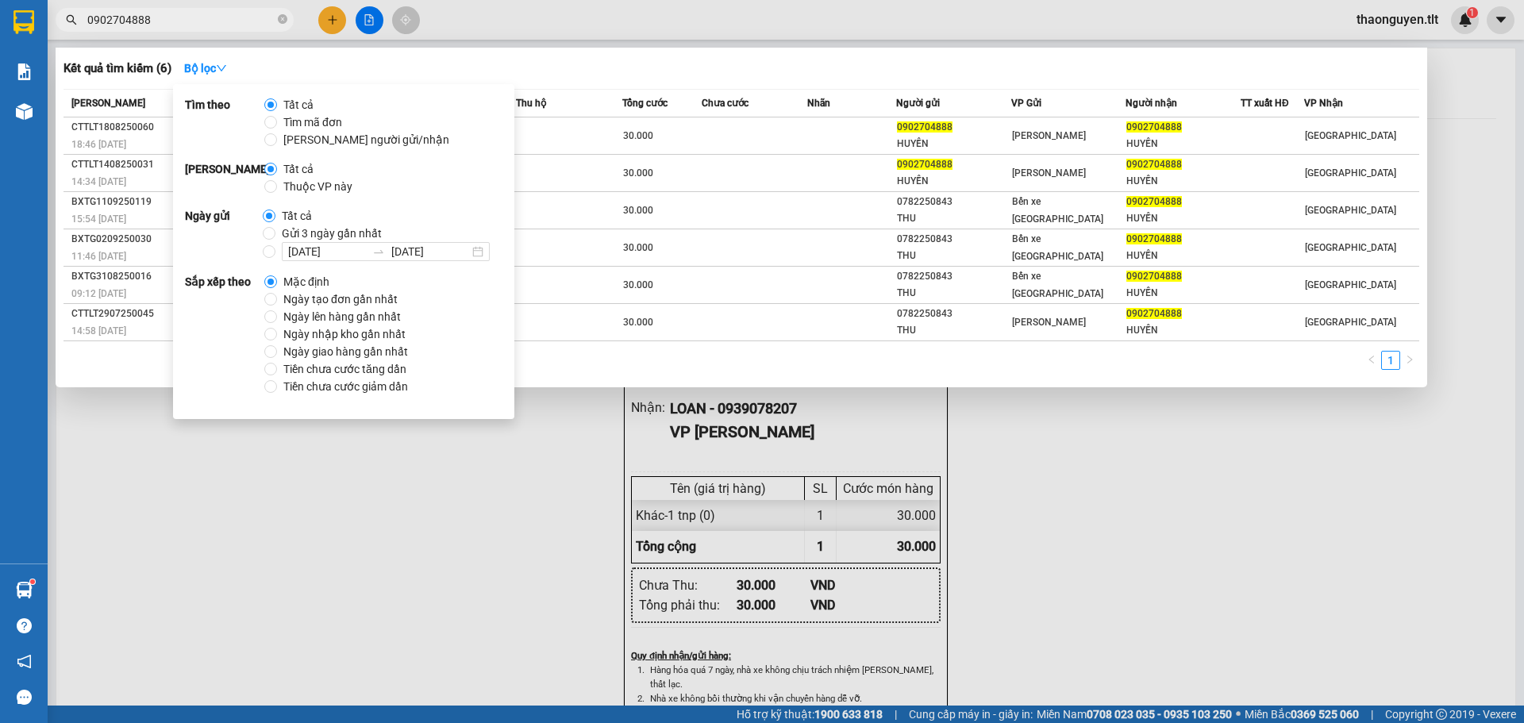
click at [276, 236] on span "Gửi 3 ngày gần nhất" at bounding box center [332, 233] width 113 height 17
click at [276, 236] on input "Gửi 3 ngày gần nhất" at bounding box center [269, 233] width 13 height 13
radio input "true"
radio input "false"
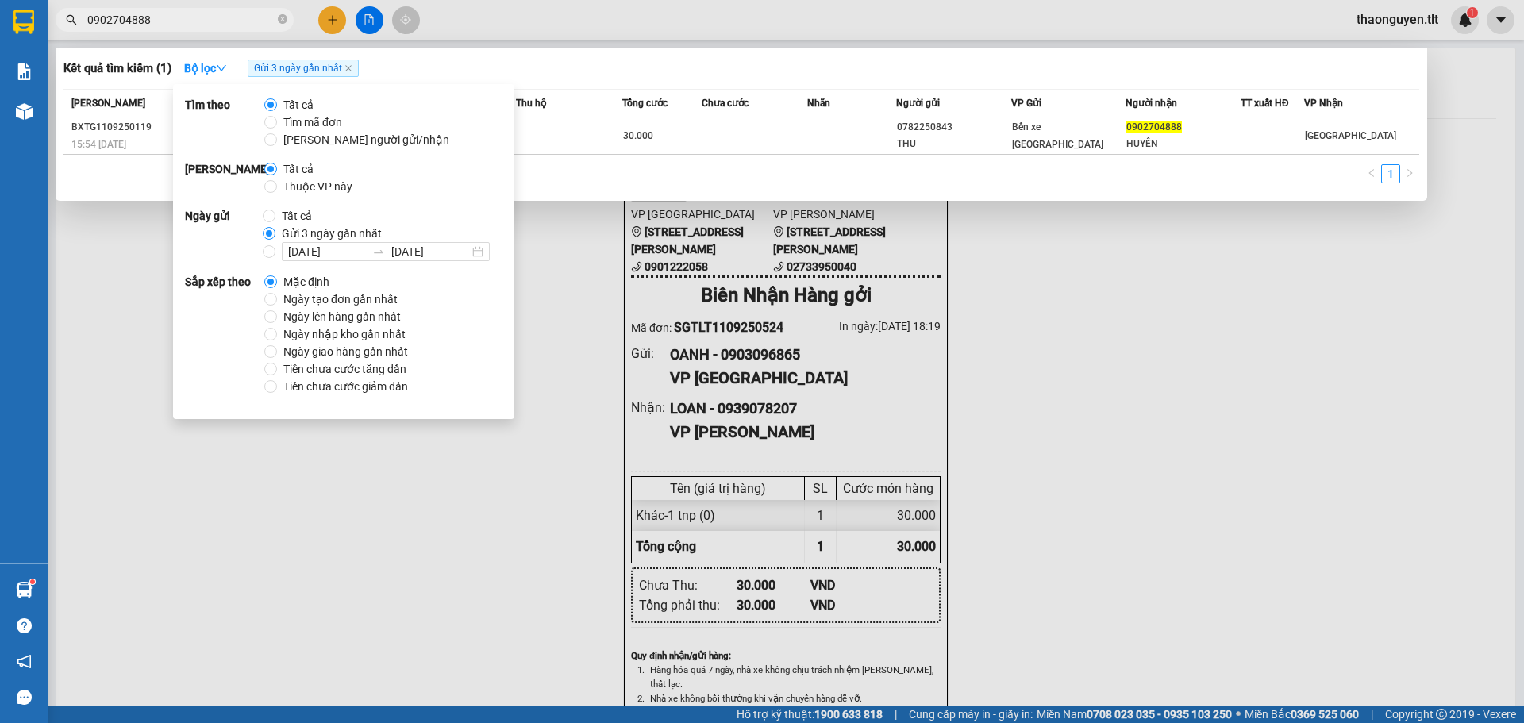
click at [129, 90] on th "[PERSON_NAME]" at bounding box center [134, 104] width 141 height 28
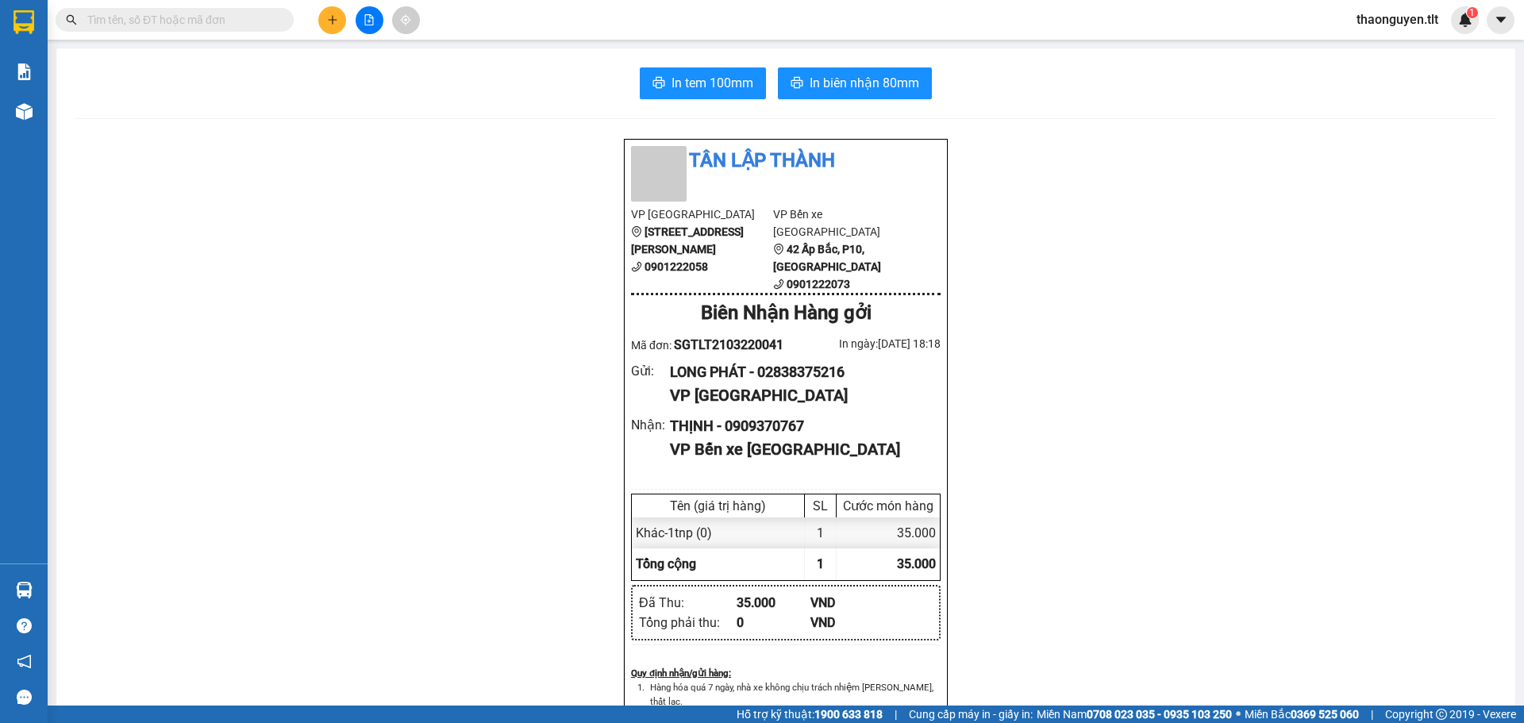
click at [183, 16] on input "text" at bounding box center [180, 19] width 187 height 17
paste input "0939078207"
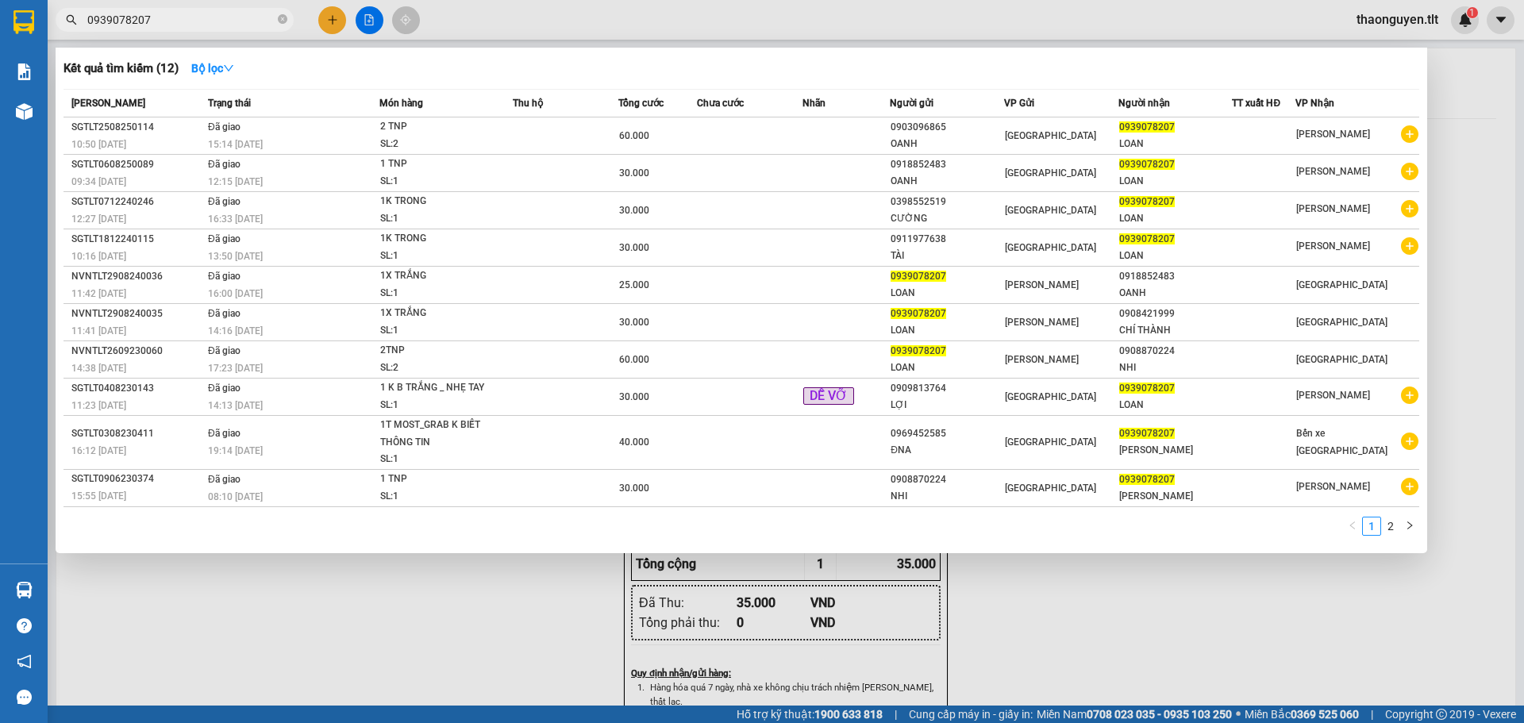
type input "0939078207"
